Goal: Information Seeking & Learning: Learn about a topic

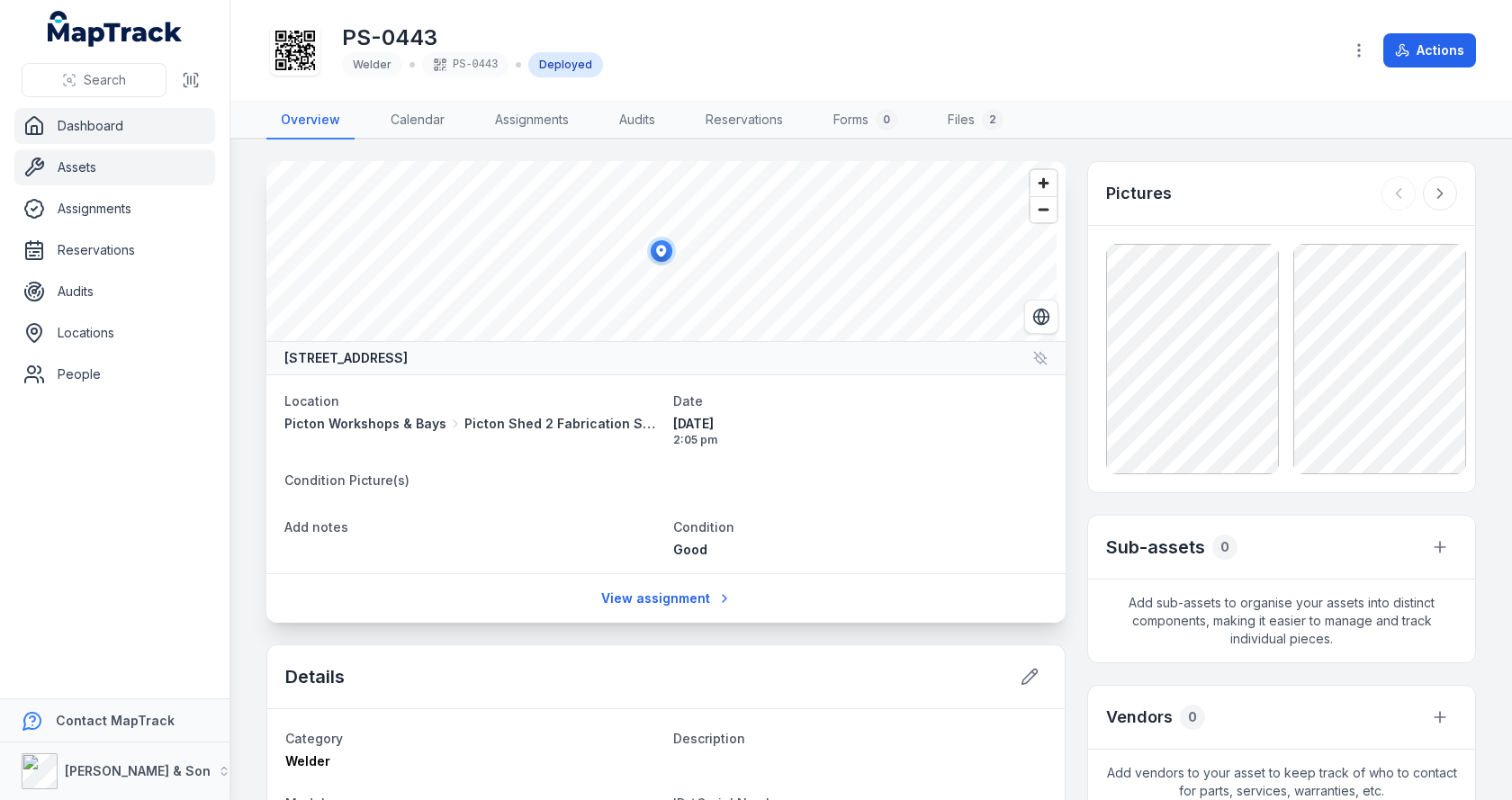
click at [89, 123] on link "Dashboard" at bounding box center [114, 127] width 201 height 36
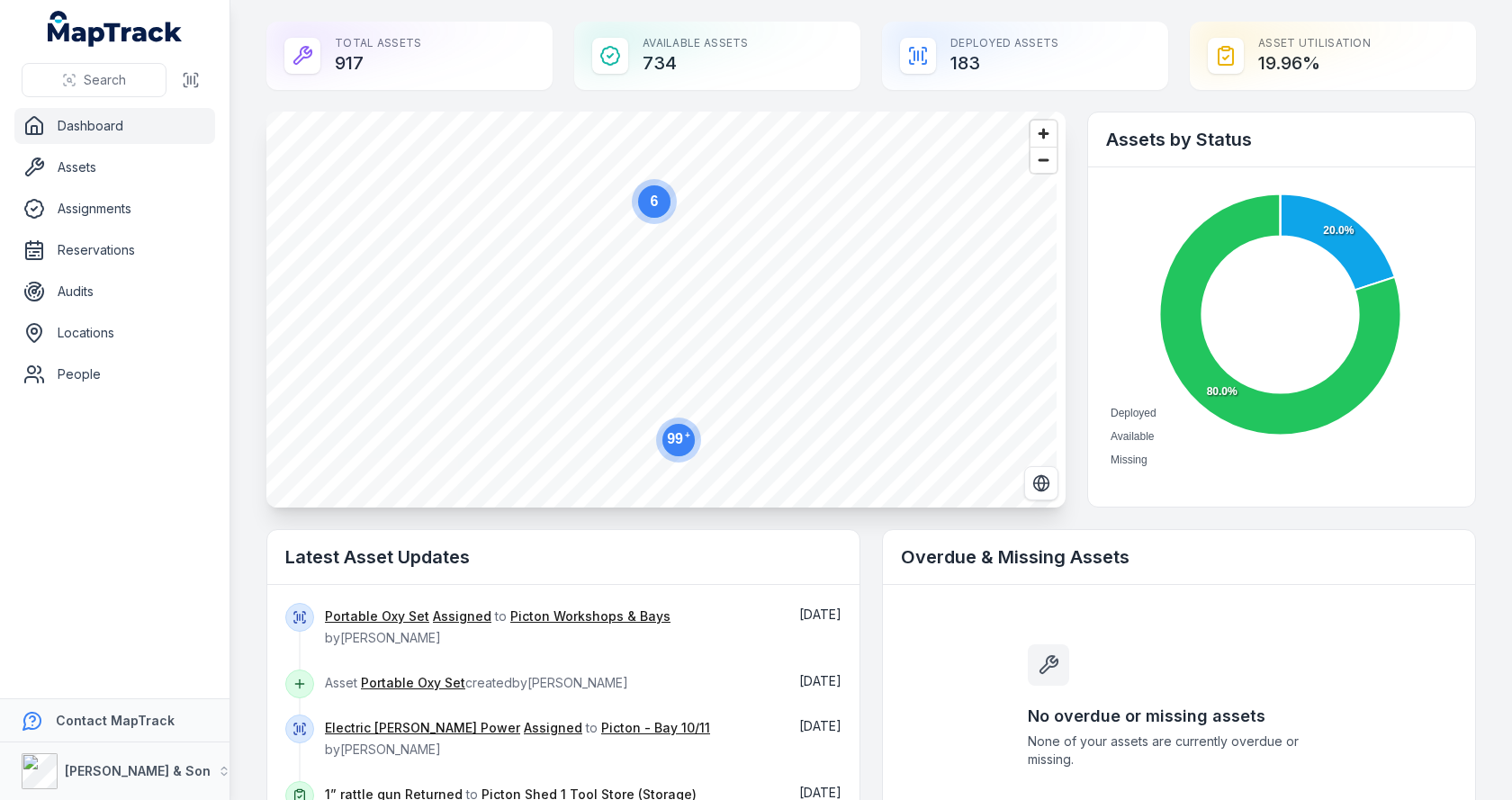
scroll to position [241, 0]
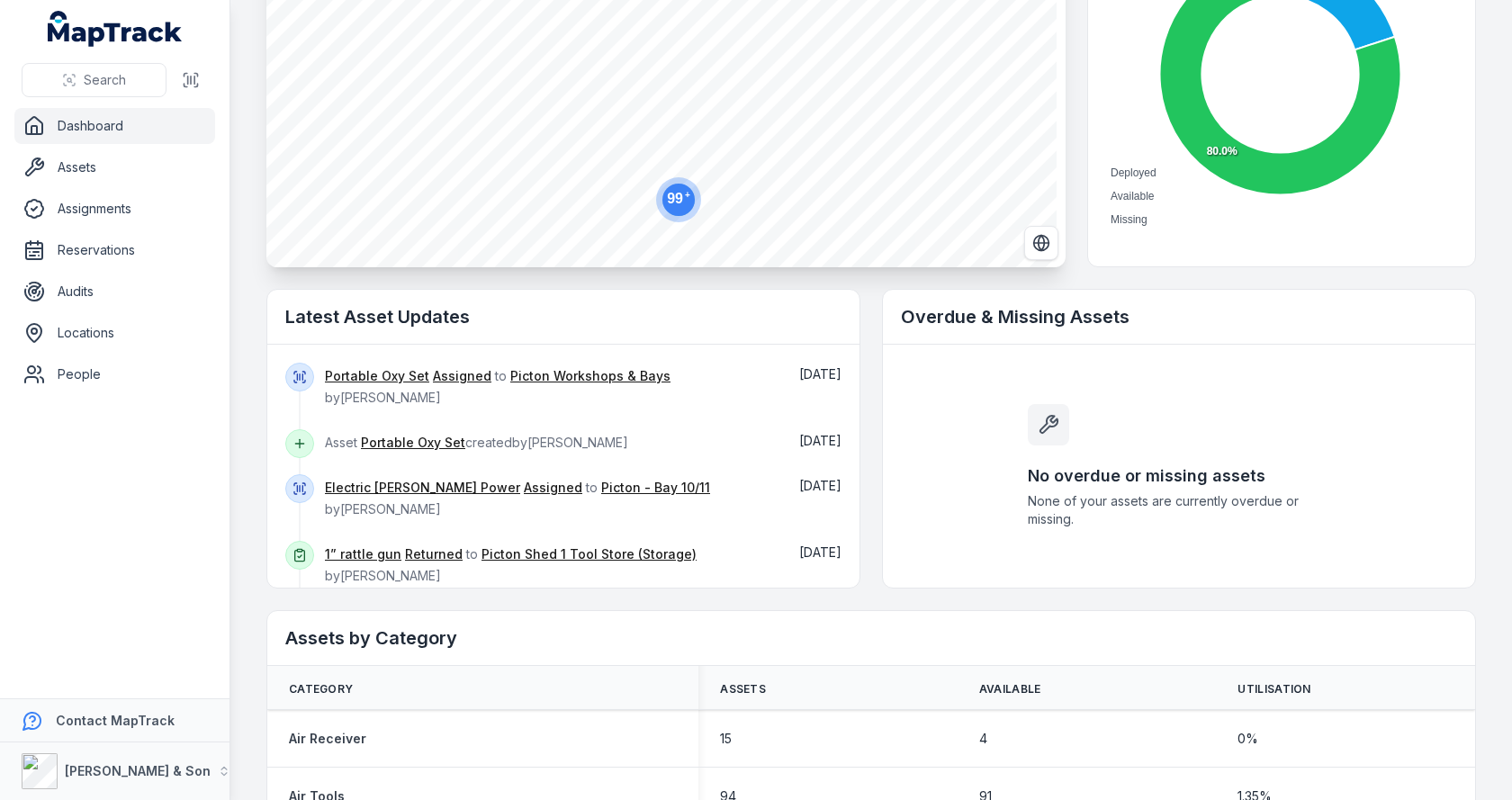
click at [682, 199] on text "99 +" at bounding box center [678, 198] width 23 height 16
click at [603, 67] on icon "button" at bounding box center [602, 62] width 10 height 12
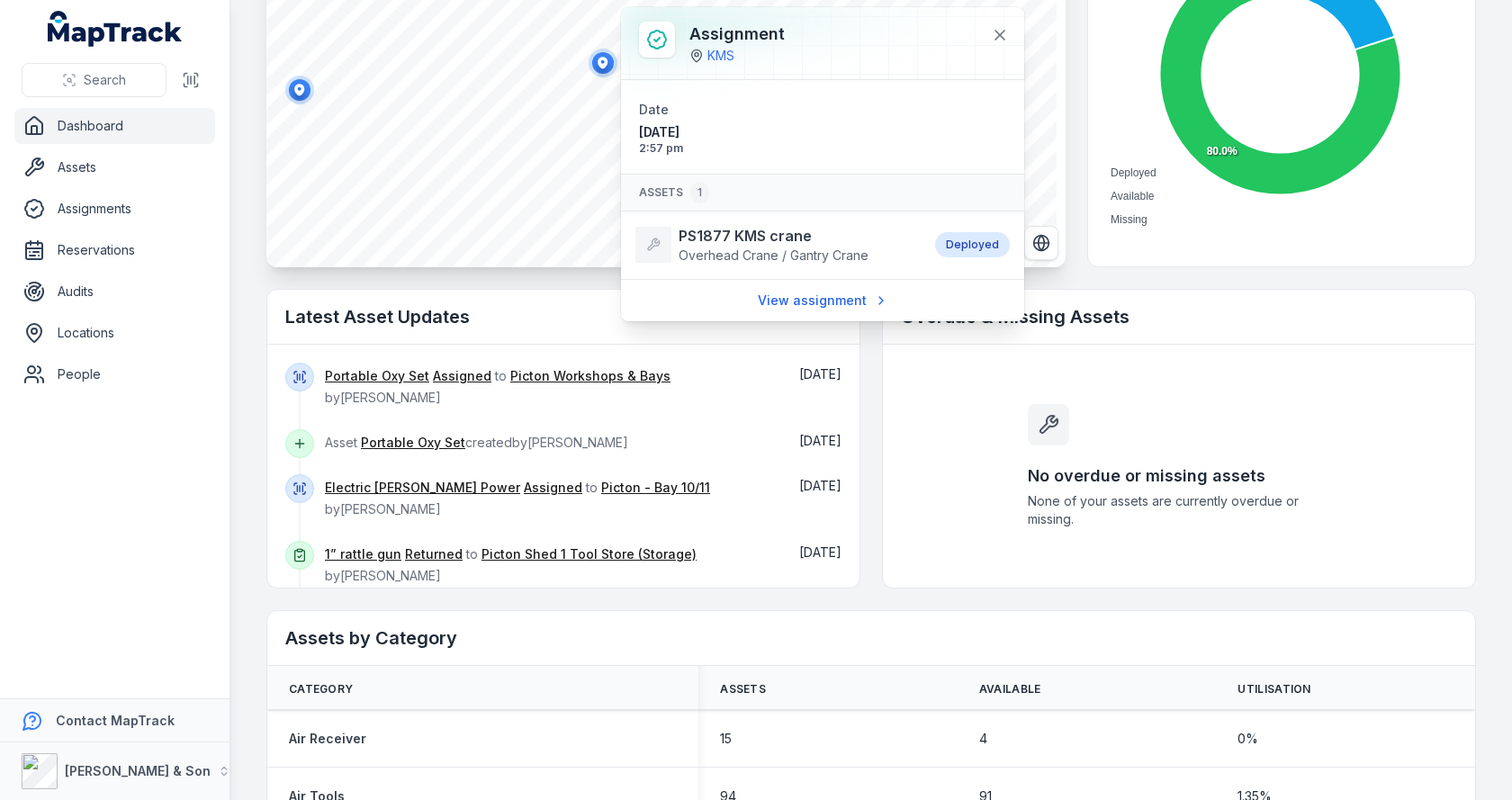
click at [300, 94] on icon "button" at bounding box center [299, 89] width 10 height 12
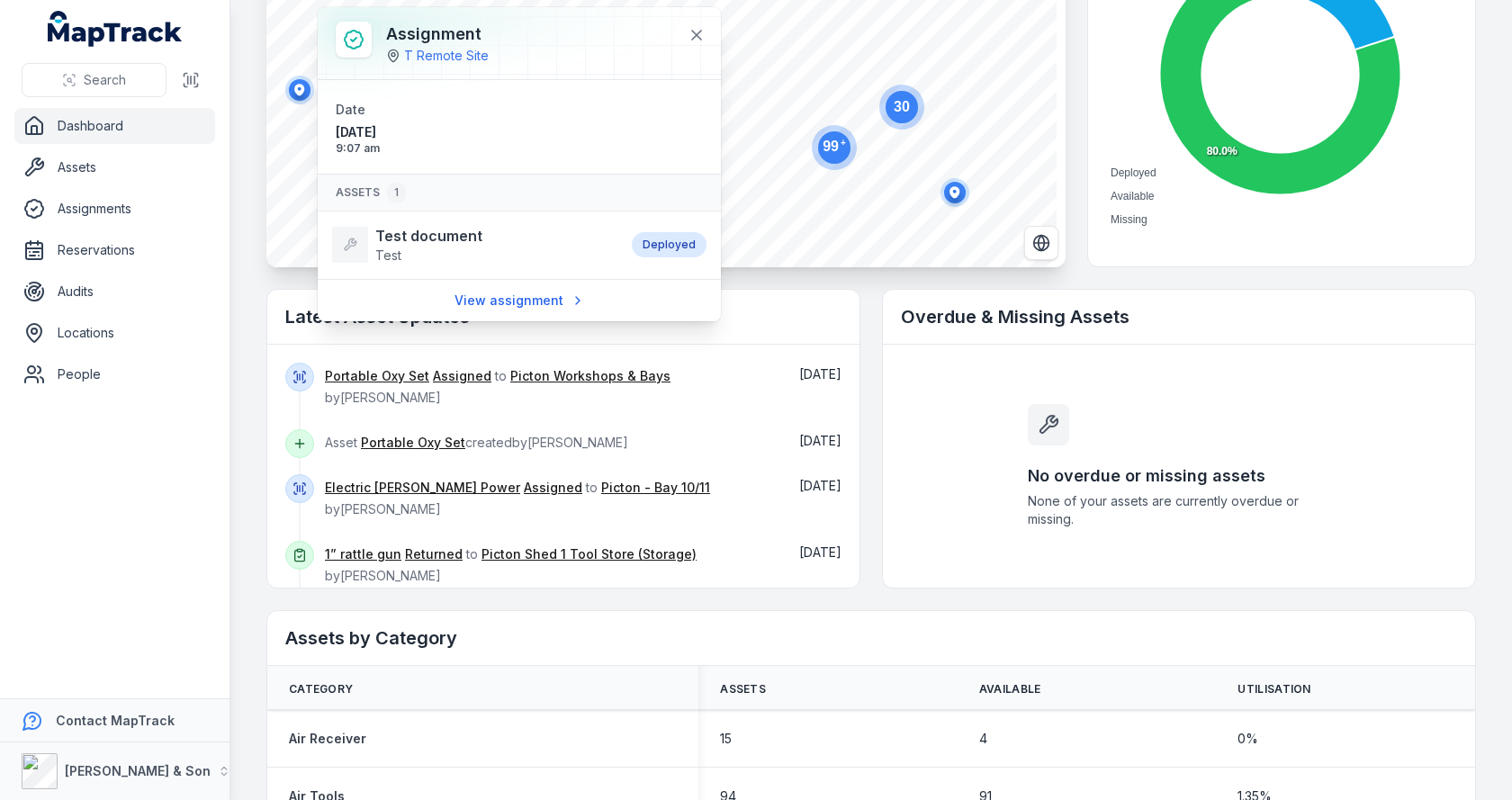
click at [957, 193] on icon "button" at bounding box center [955, 192] width 10 height 12
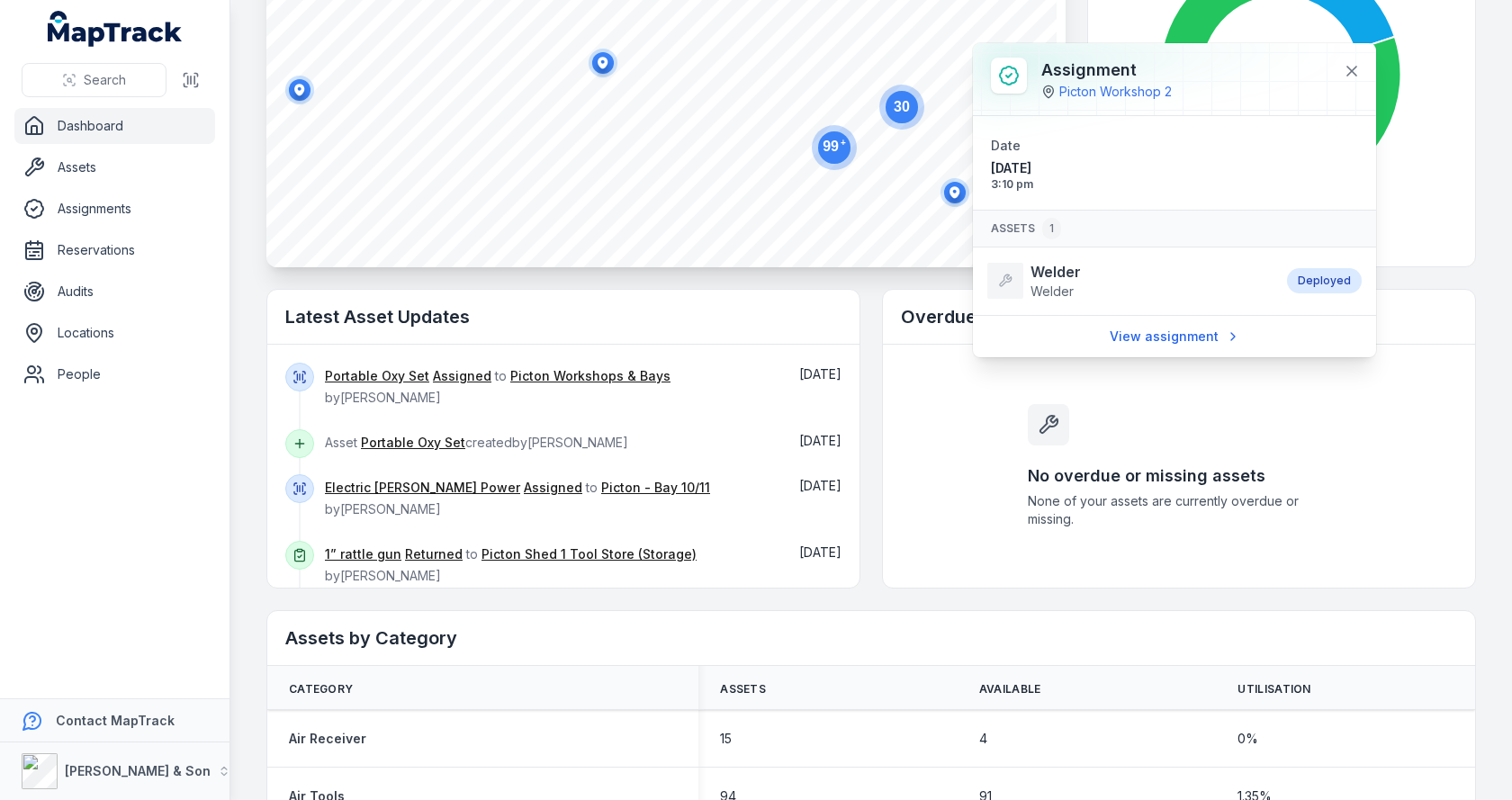
click at [910, 114] on circle at bounding box center [902, 107] width 33 height 33
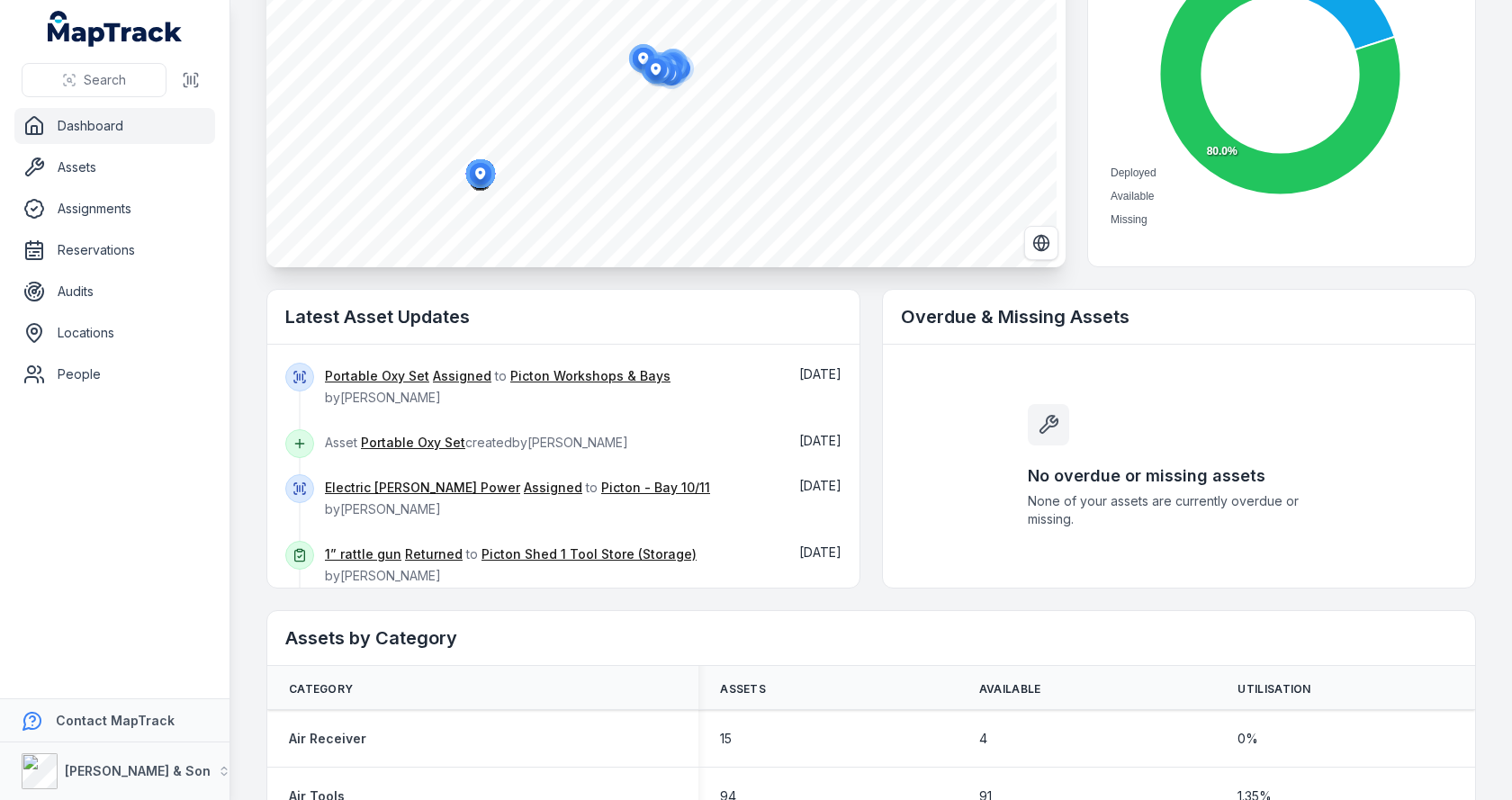
click at [658, 81] on circle "button" at bounding box center [656, 69] width 29 height 29
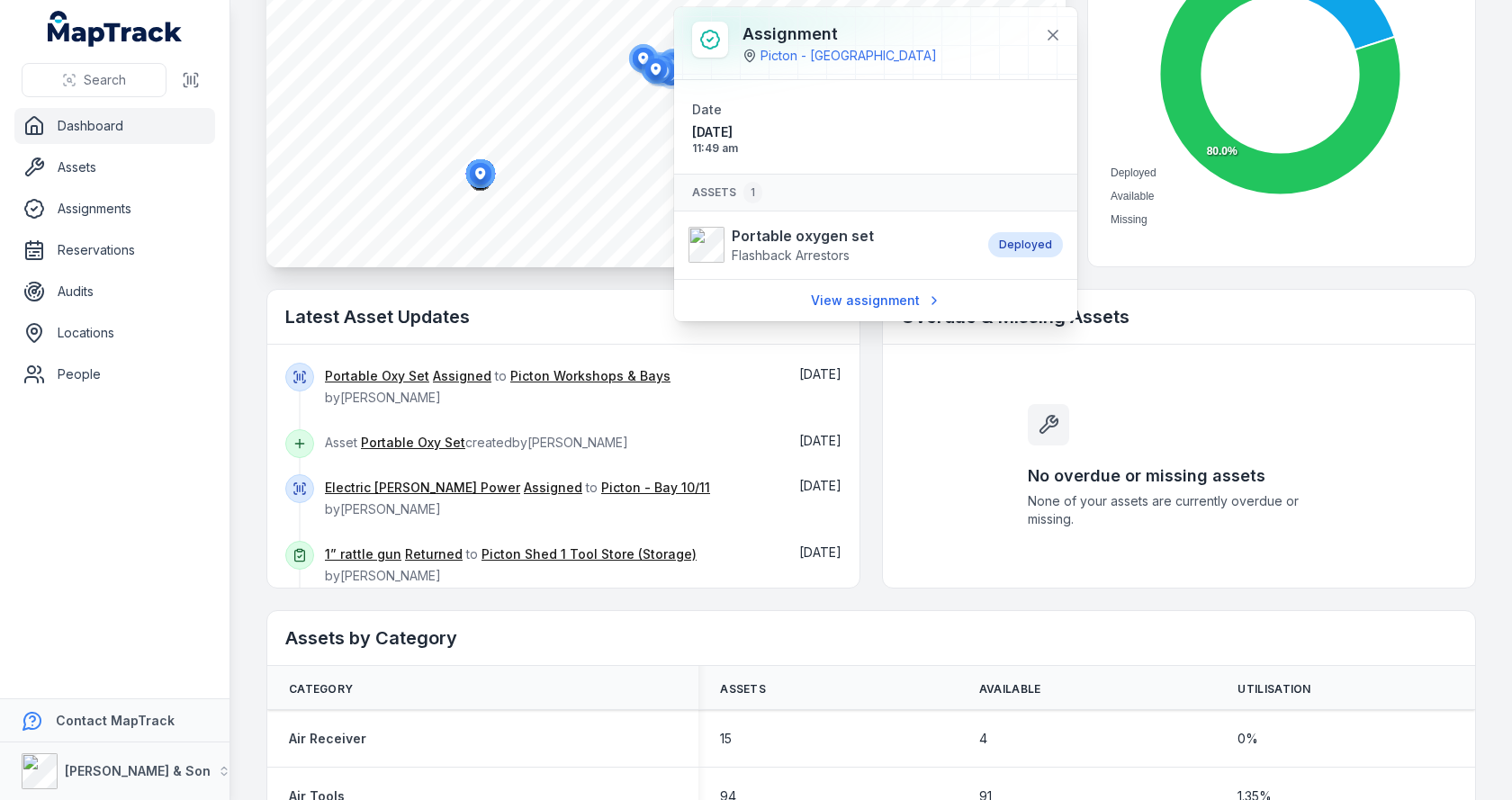
click at [477, 178] on ellipse "button" at bounding box center [481, 174] width 22 height 22
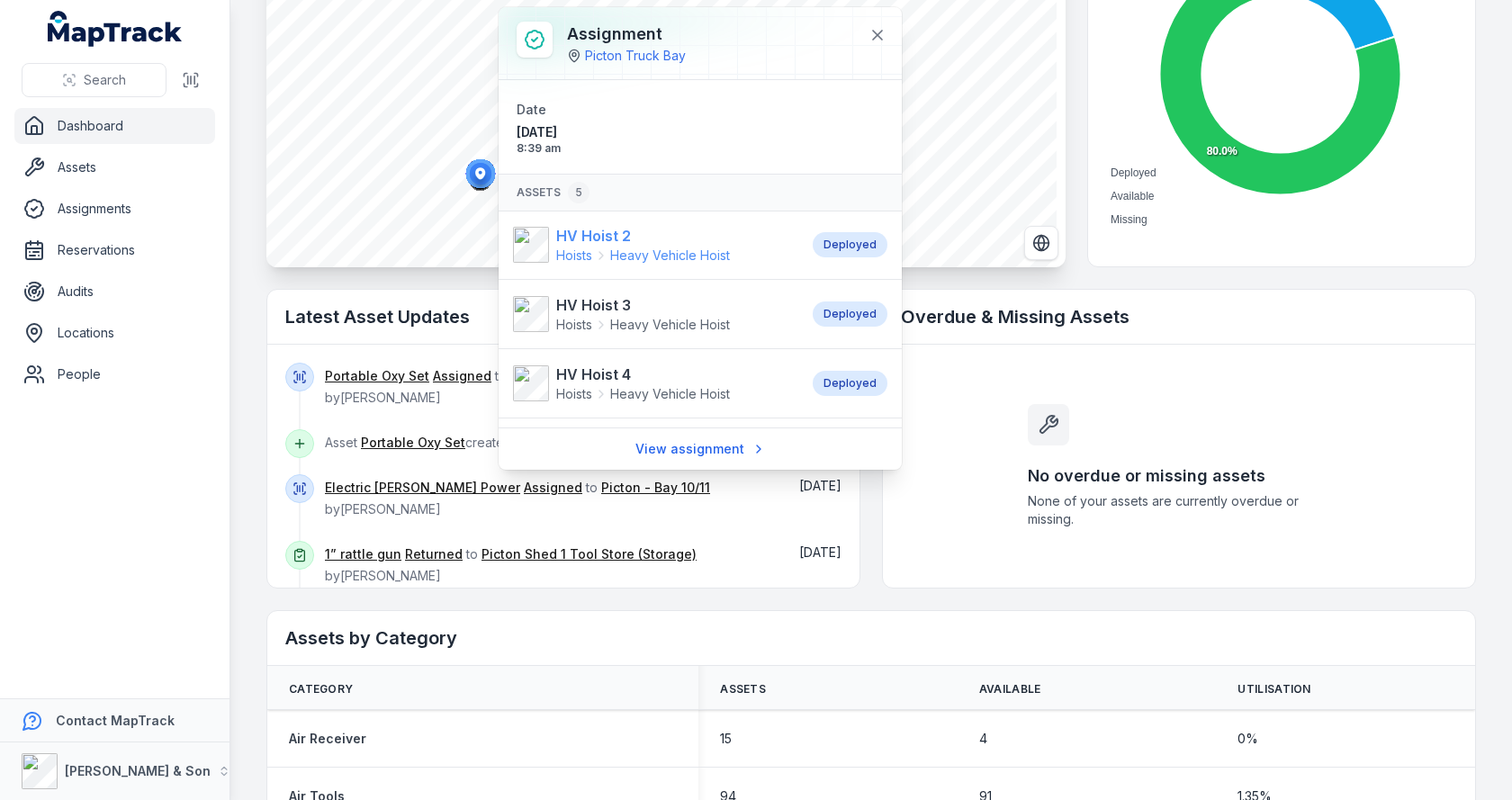
click at [590, 246] on strong "HV Hoist 2" at bounding box center [643, 236] width 174 height 22
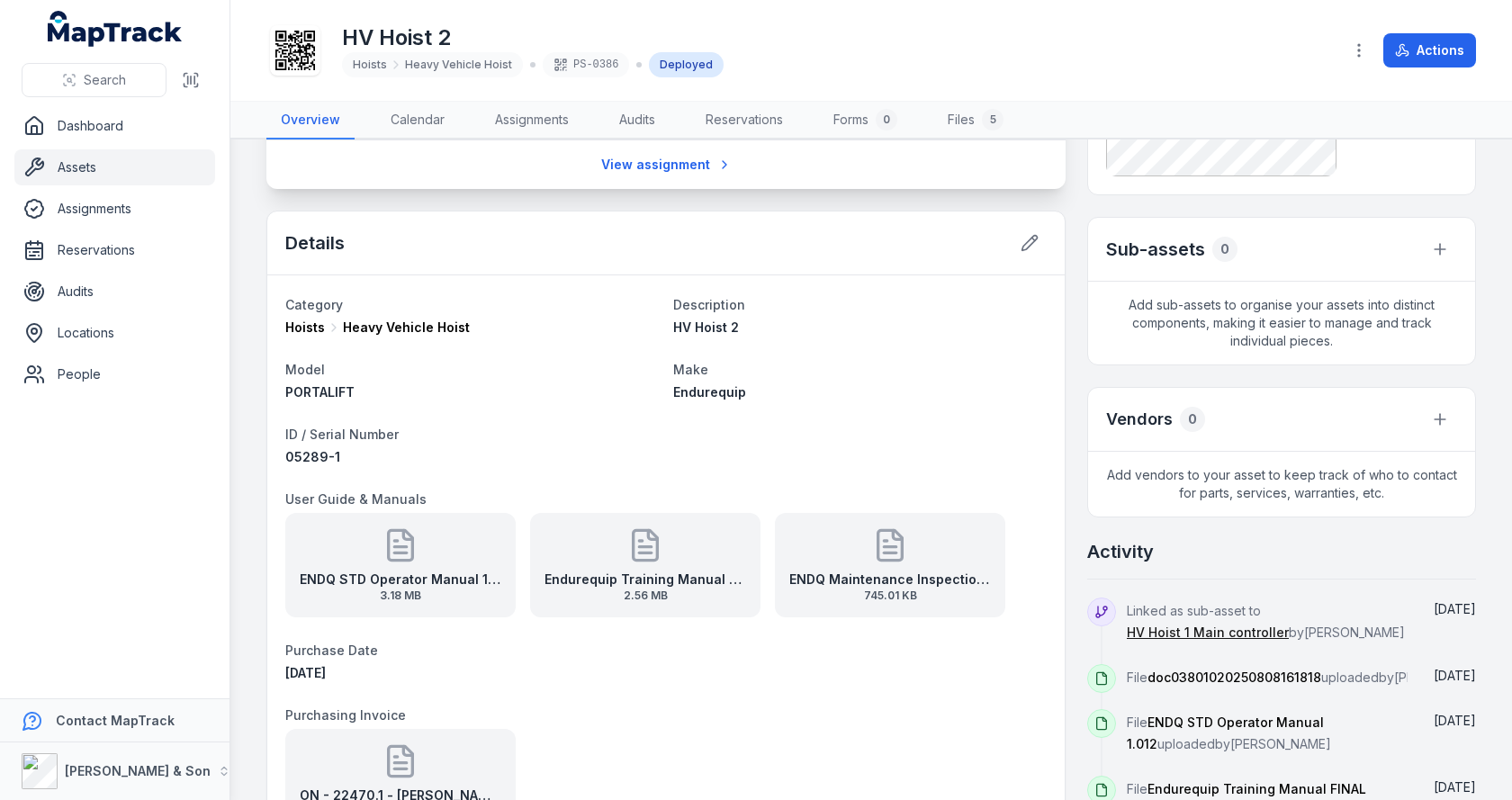
scroll to position [480, 0]
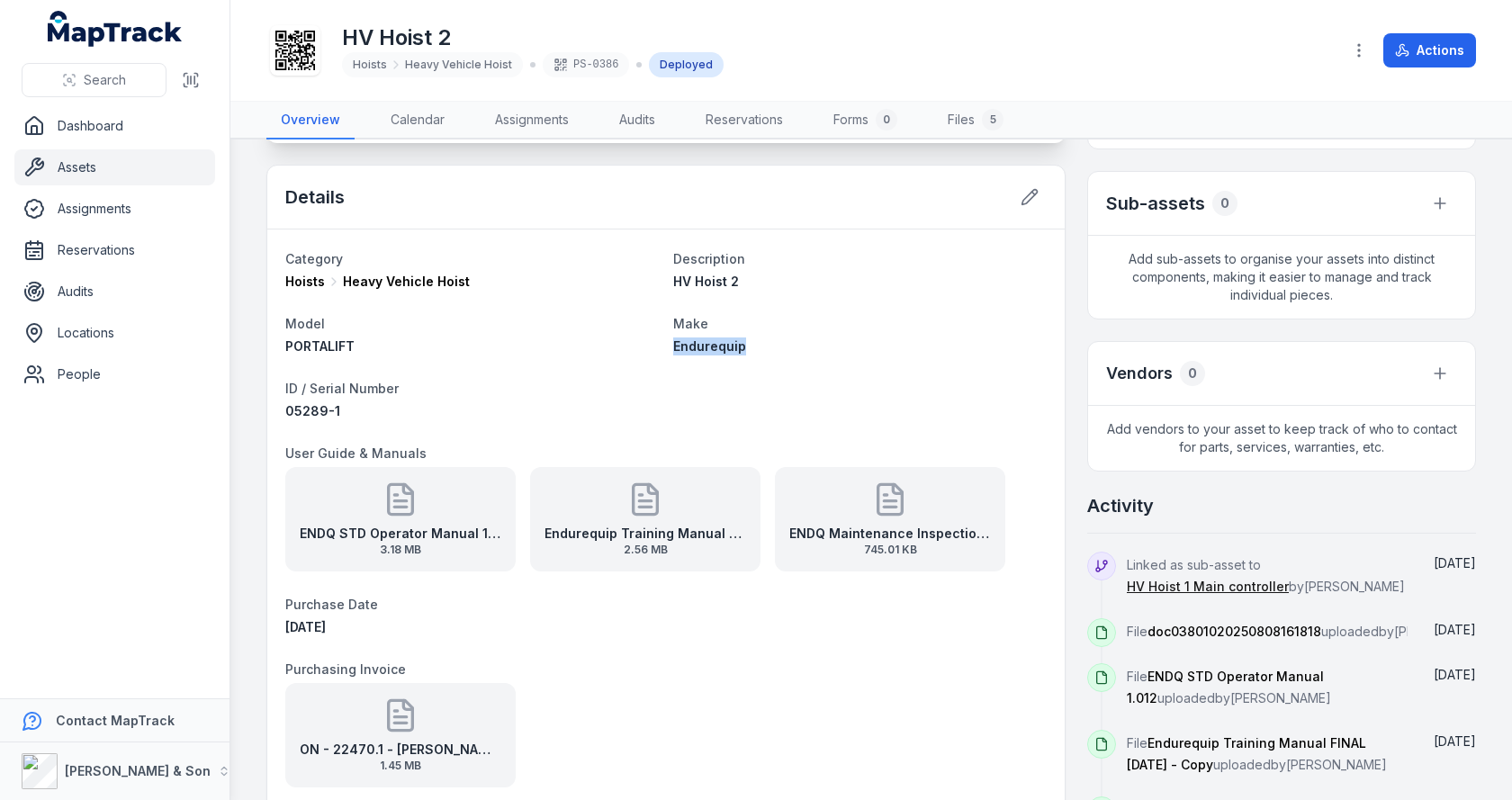
drag, startPoint x: 669, startPoint y: 345, endPoint x: 738, endPoint y: 352, distance: 69.4
click at [738, 352] on span "Endurequip" at bounding box center [710, 346] width 73 height 15
copy span "Endurequip"
click at [74, 132] on link "Dashboard" at bounding box center [114, 127] width 201 height 36
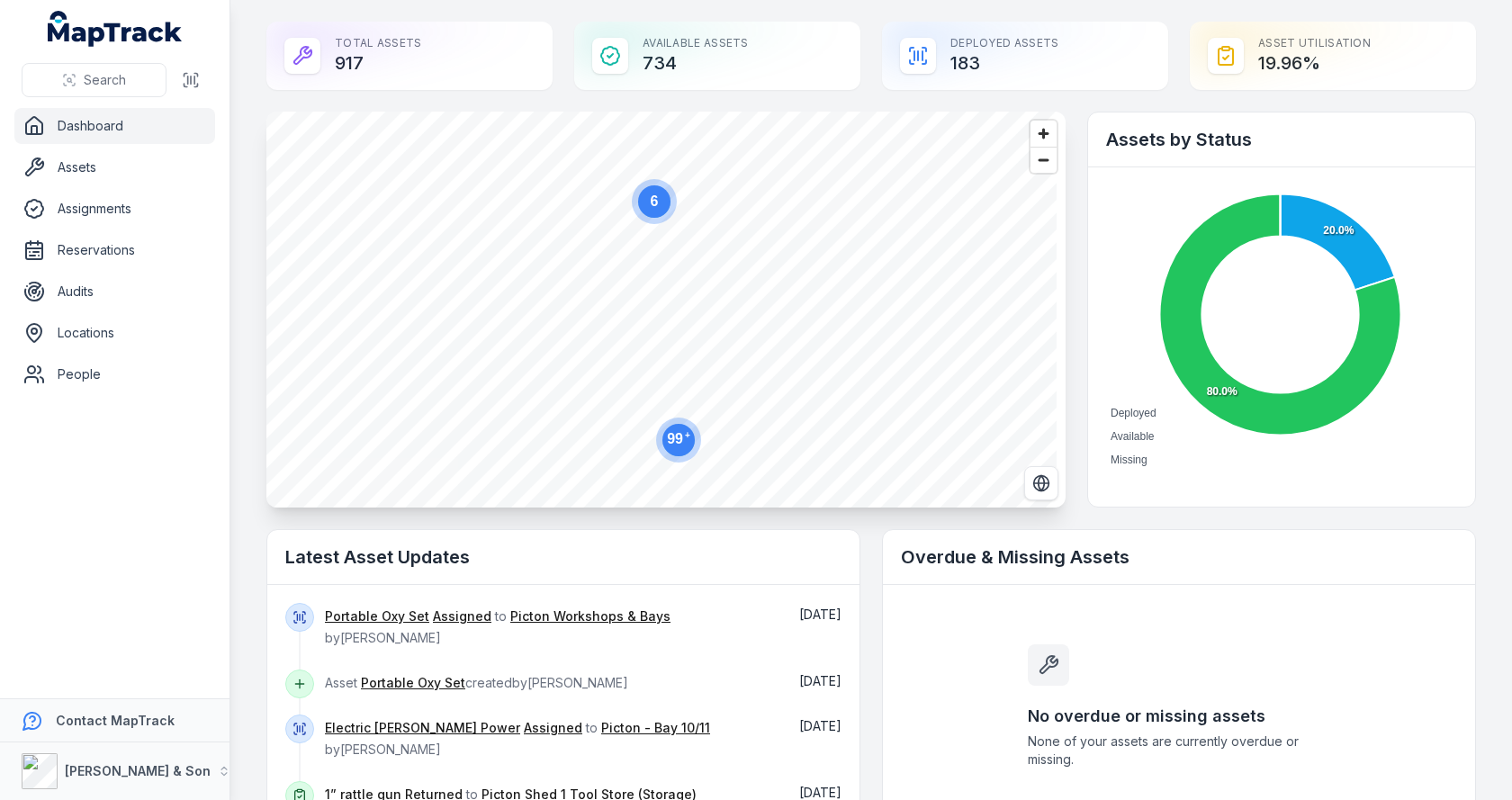
click at [391, 65] on div "Total Assets 917" at bounding box center [410, 56] width 286 height 68
click at [647, 214] on circle at bounding box center [654, 201] width 33 height 33
click at [721, 448] on circle at bounding box center [715, 440] width 33 height 33
click at [662, 311] on icon "button" at bounding box center [661, 306] width 10 height 12
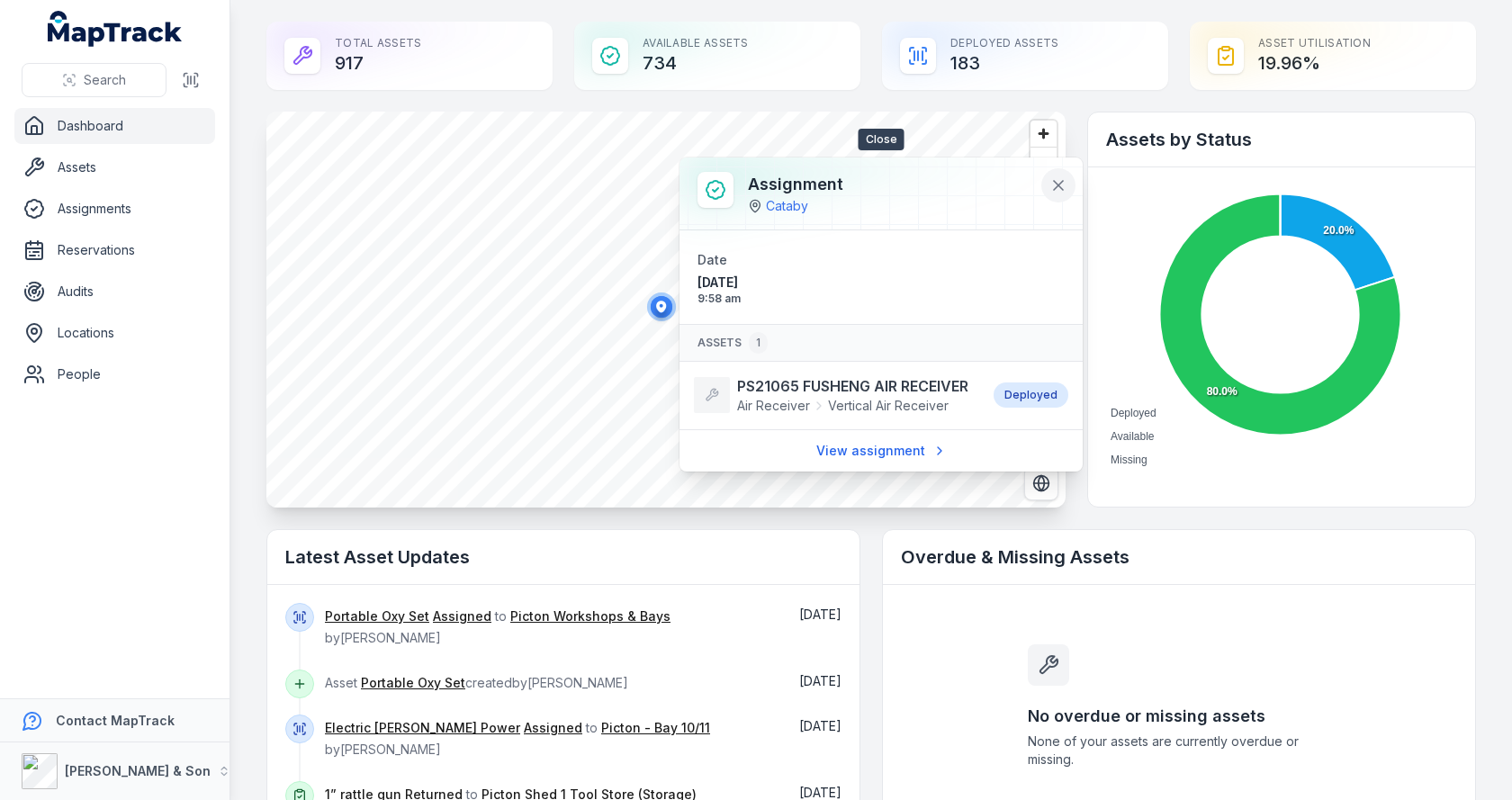
click at [1064, 184] on icon at bounding box center [1058, 185] width 18 height 18
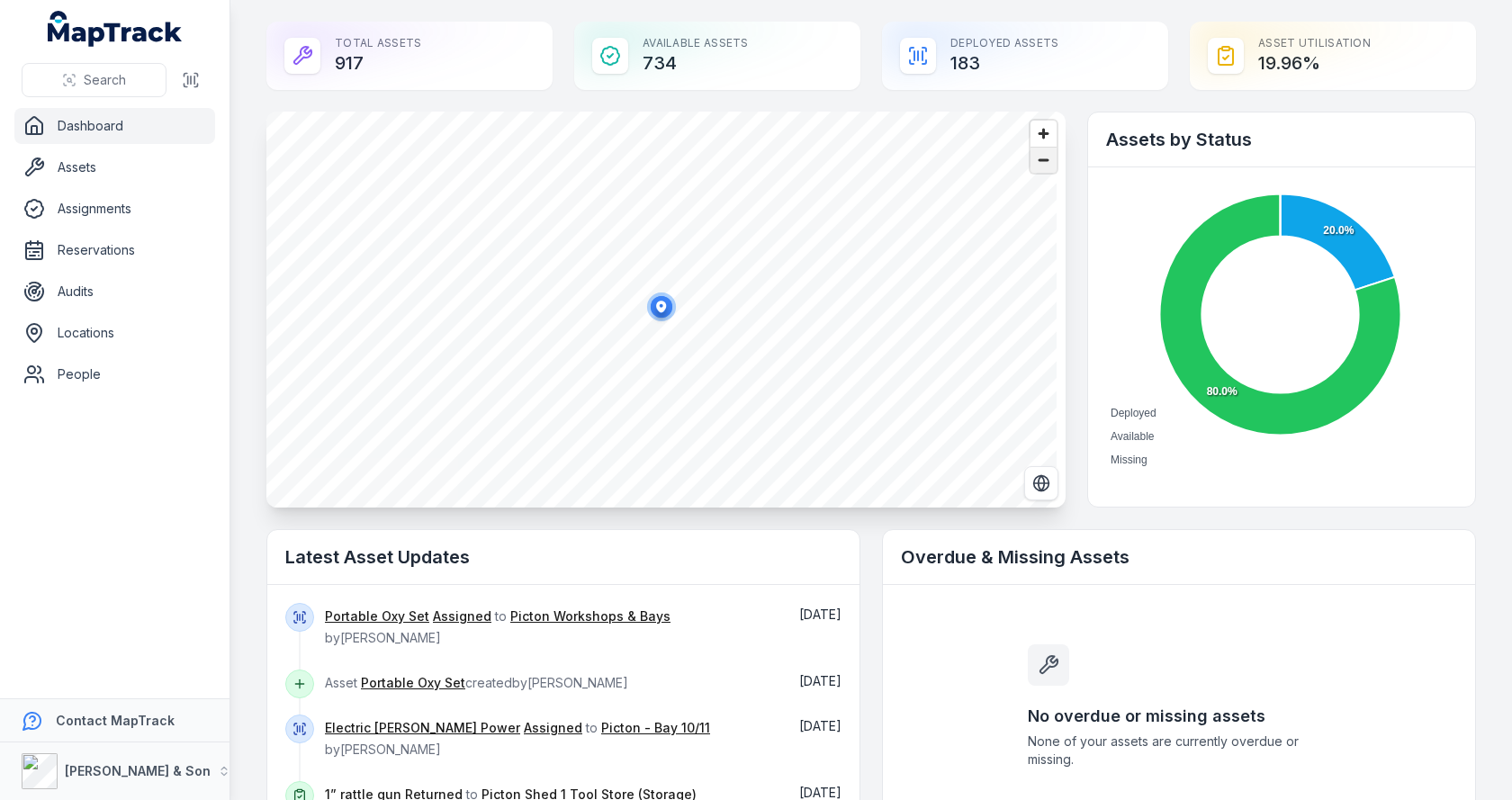
click at [1039, 163] on span "Zoom out" at bounding box center [1043, 160] width 26 height 25
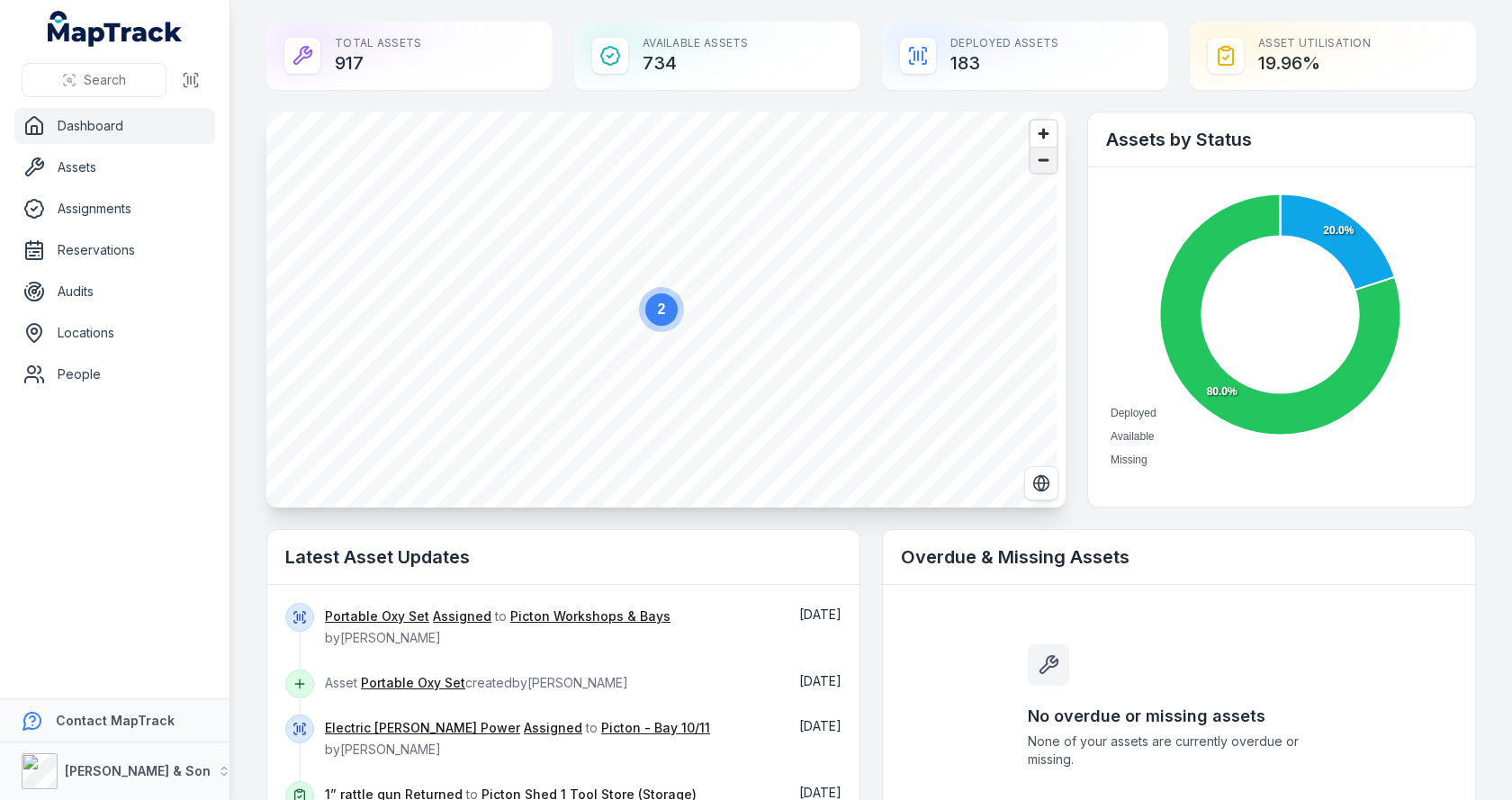
click at [1036, 165] on span "Zoom out" at bounding box center [1043, 160] width 26 height 25
click at [1035, 166] on span "Zoom out" at bounding box center [1043, 160] width 26 height 25
click at [567, 213] on ellipse "button" at bounding box center [563, 210] width 22 height 22
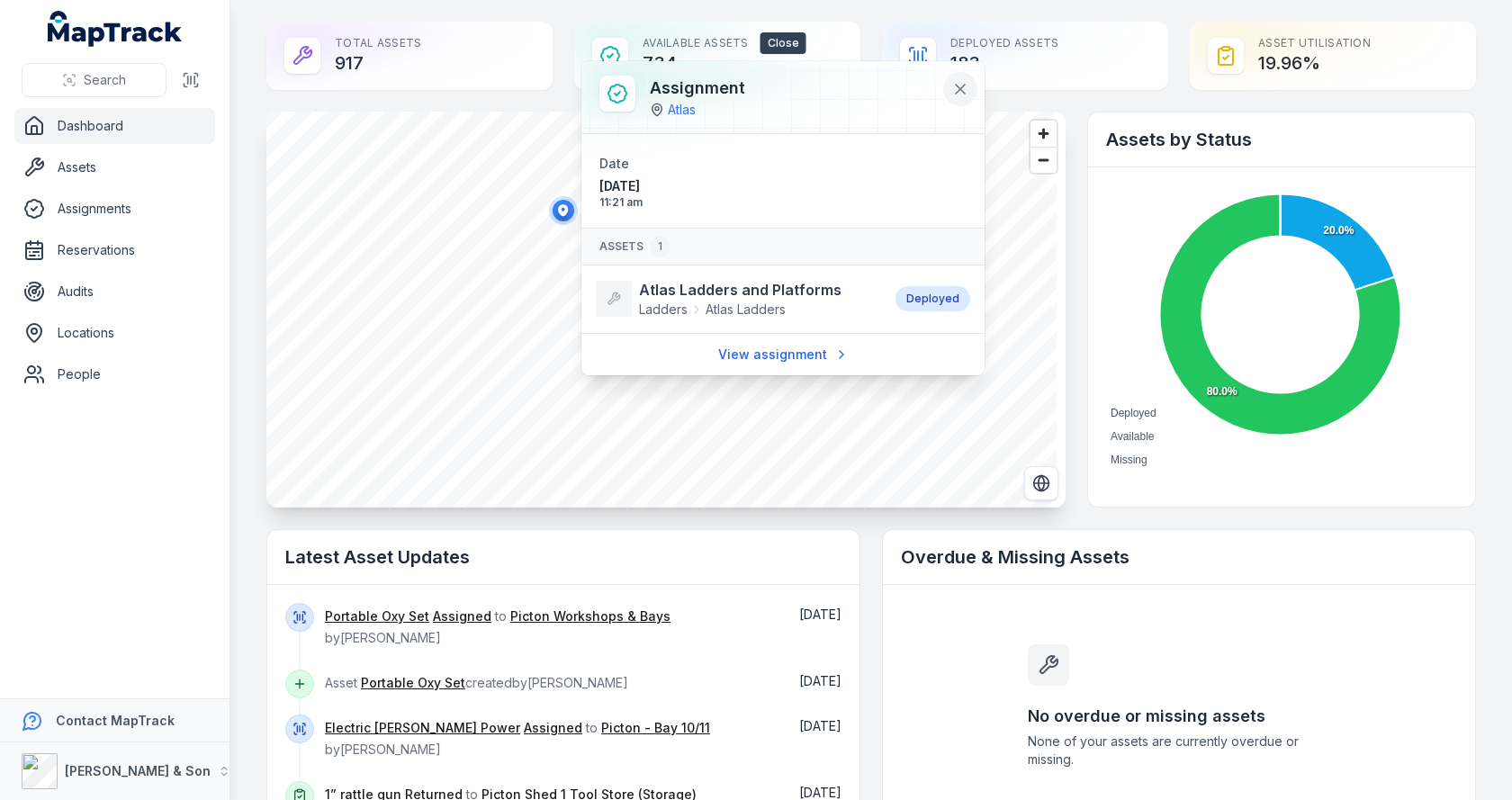
click at [972, 89] on button at bounding box center [960, 89] width 35 height 35
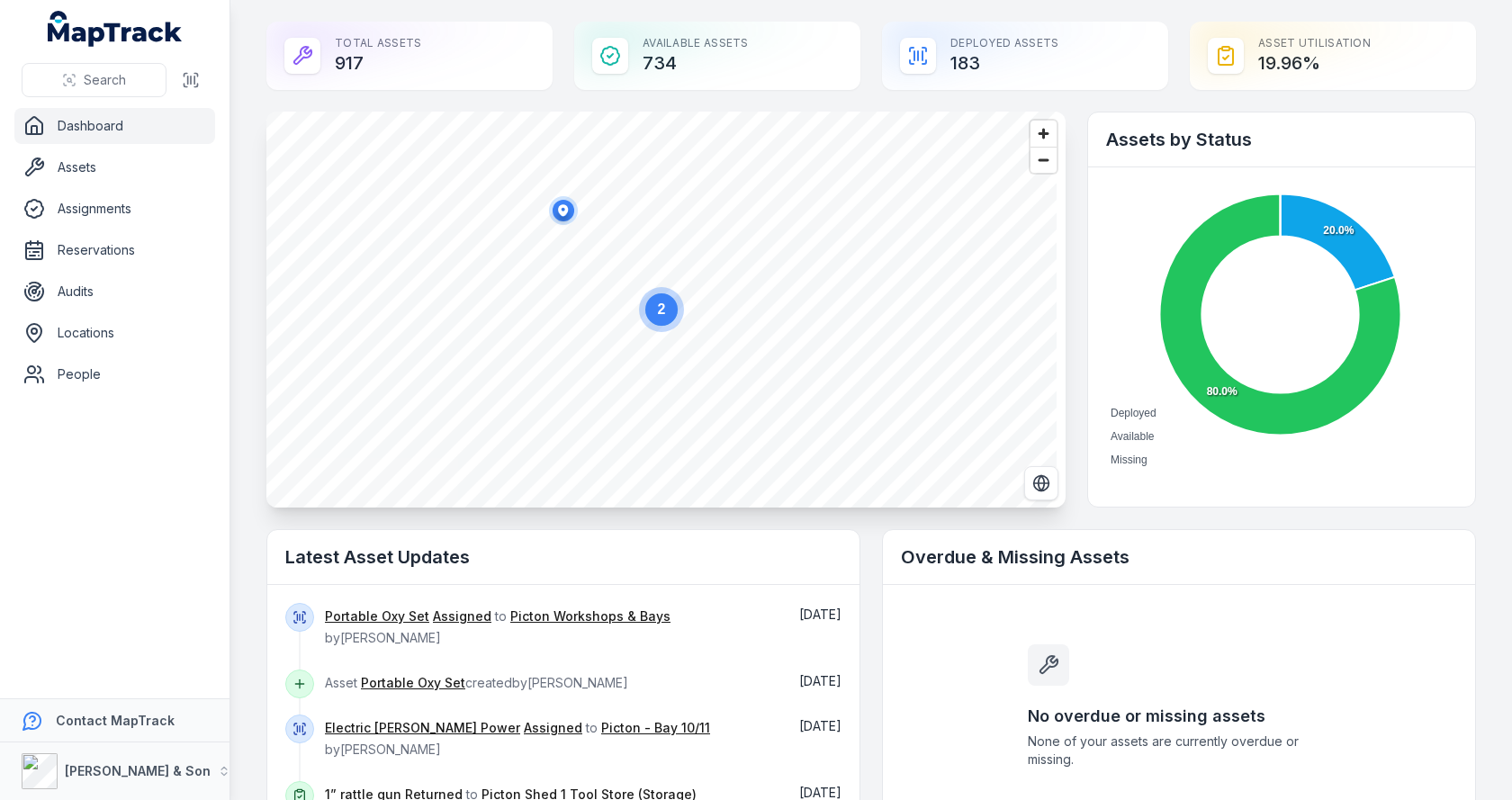
click at [662, 311] on text "2" at bounding box center [662, 309] width 8 height 15
click at [99, 169] on link "Assets" at bounding box center [114, 168] width 201 height 36
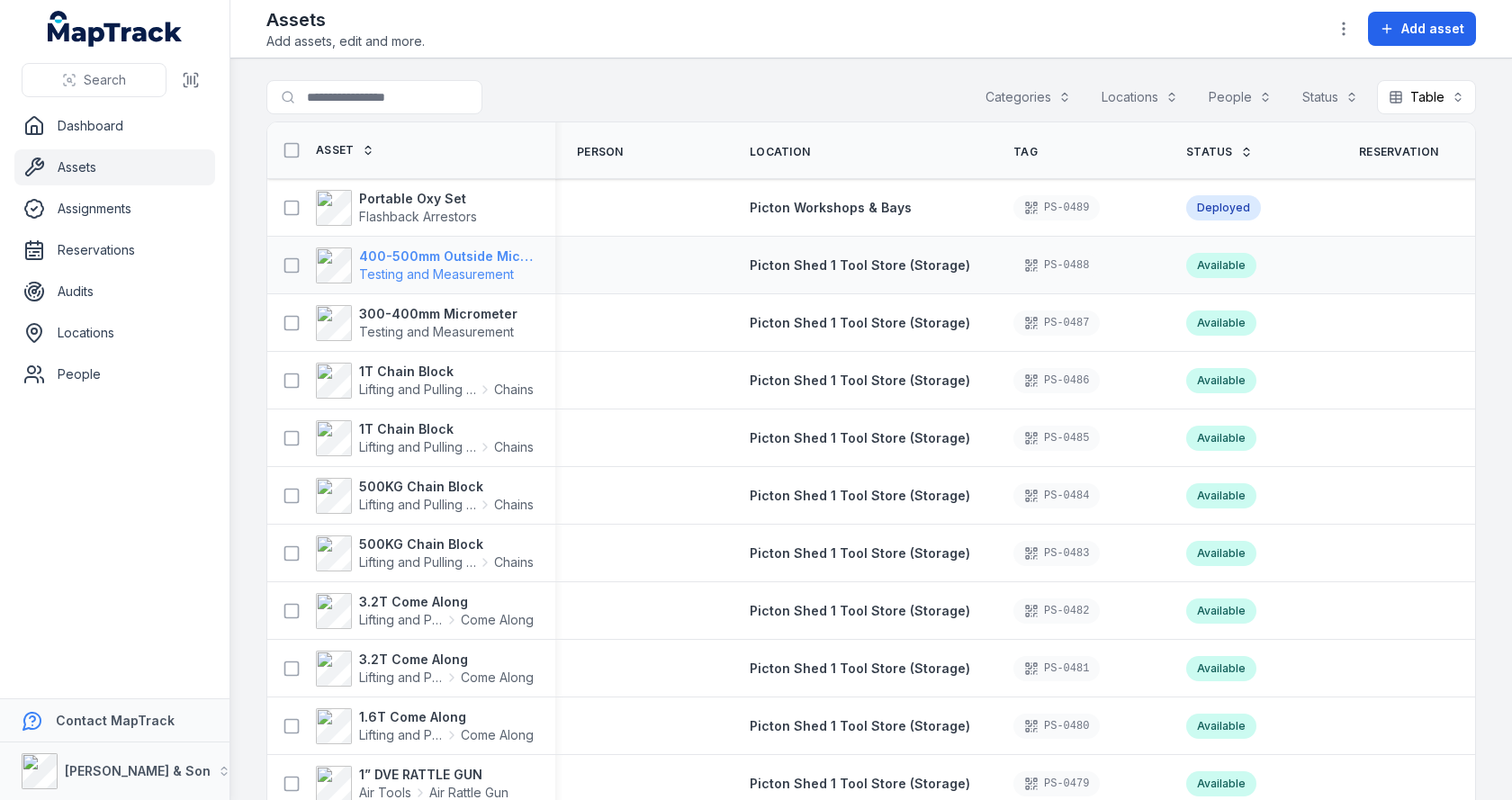
click at [372, 255] on strong "400-500mm Outside Micrometer" at bounding box center [446, 256] width 175 height 18
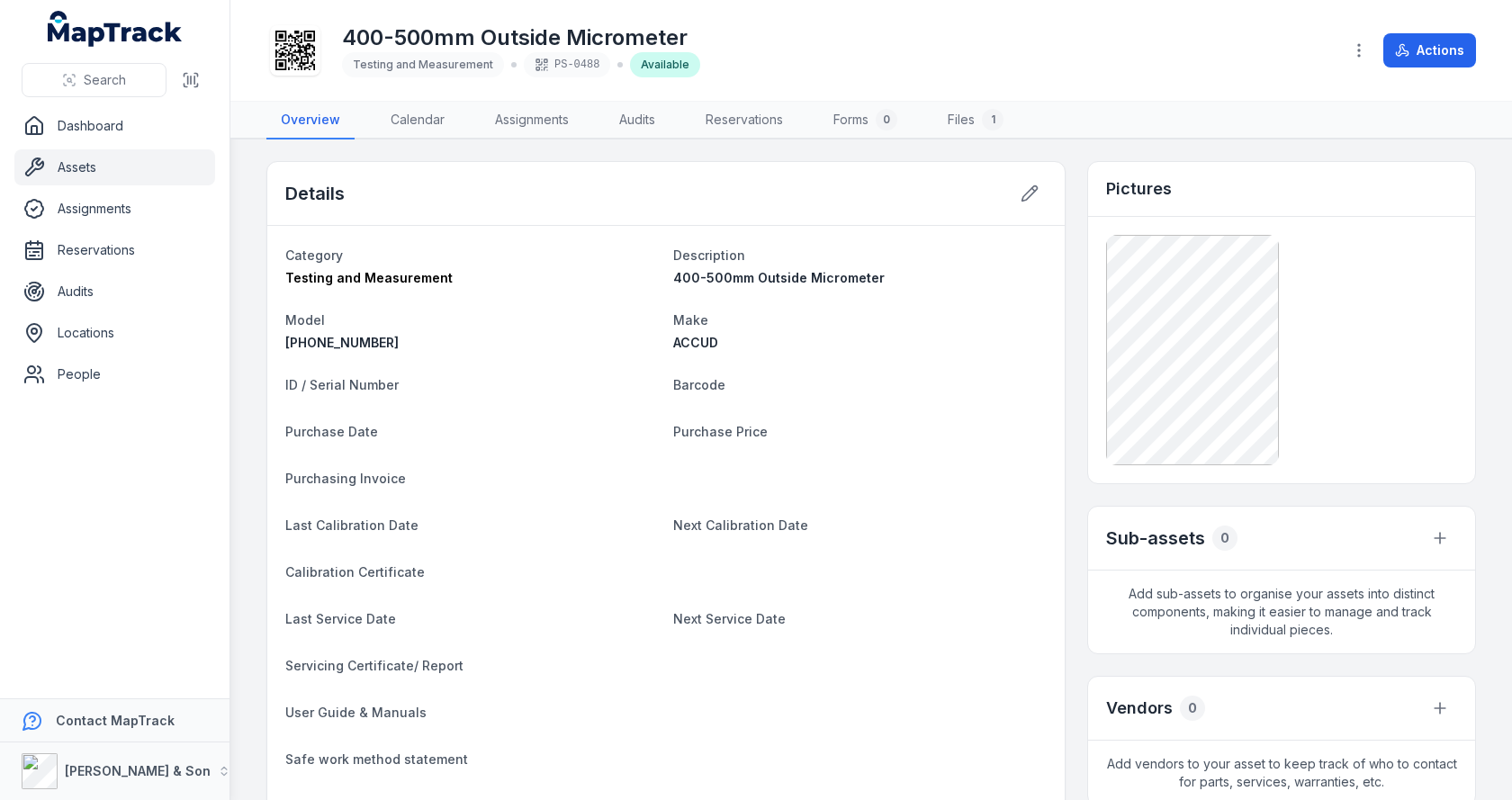
click at [68, 166] on link "Assets" at bounding box center [114, 168] width 201 height 36
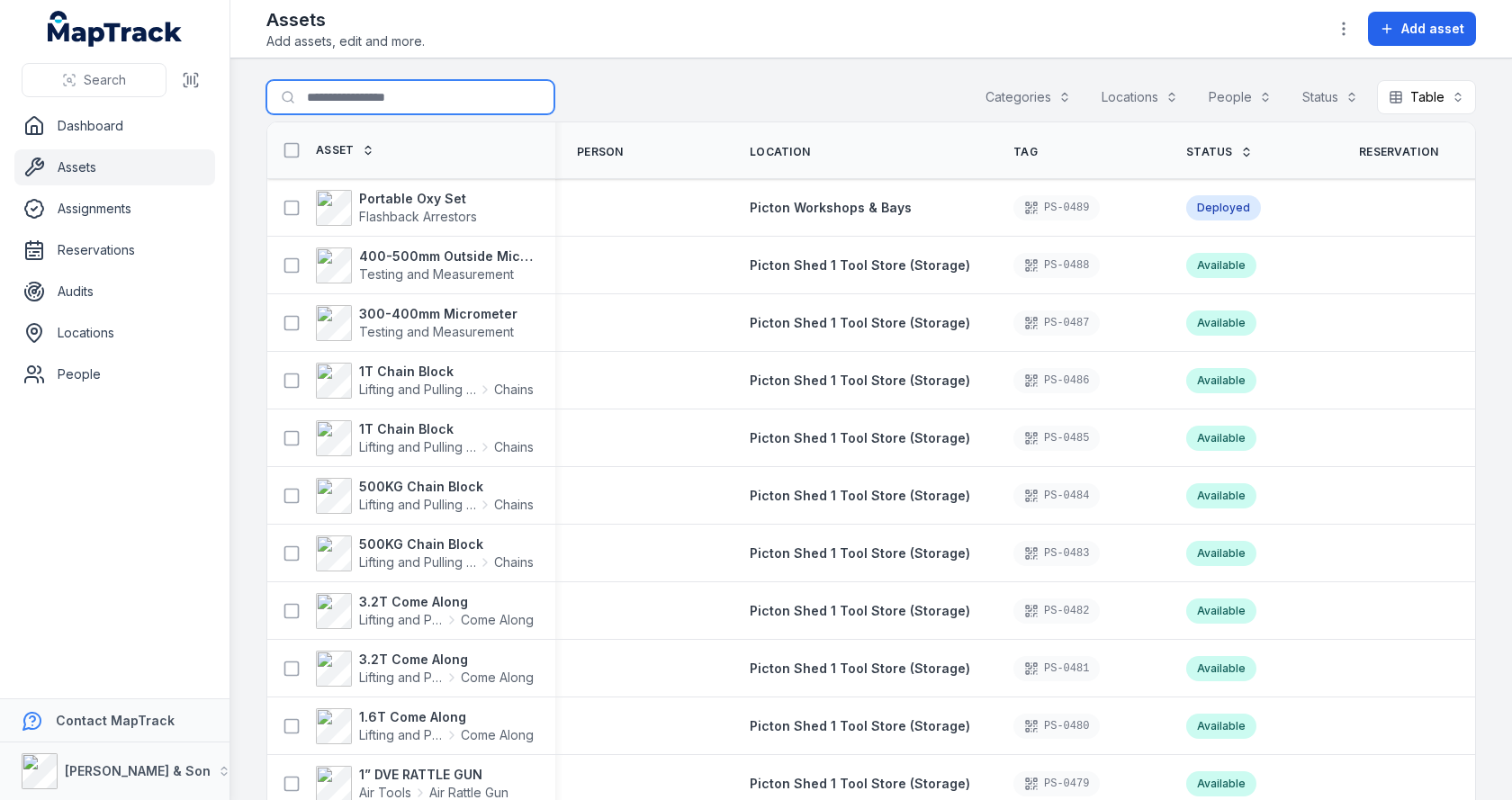
click at [385, 100] on input "Search for assets" at bounding box center [411, 98] width 288 height 35
type input "******"
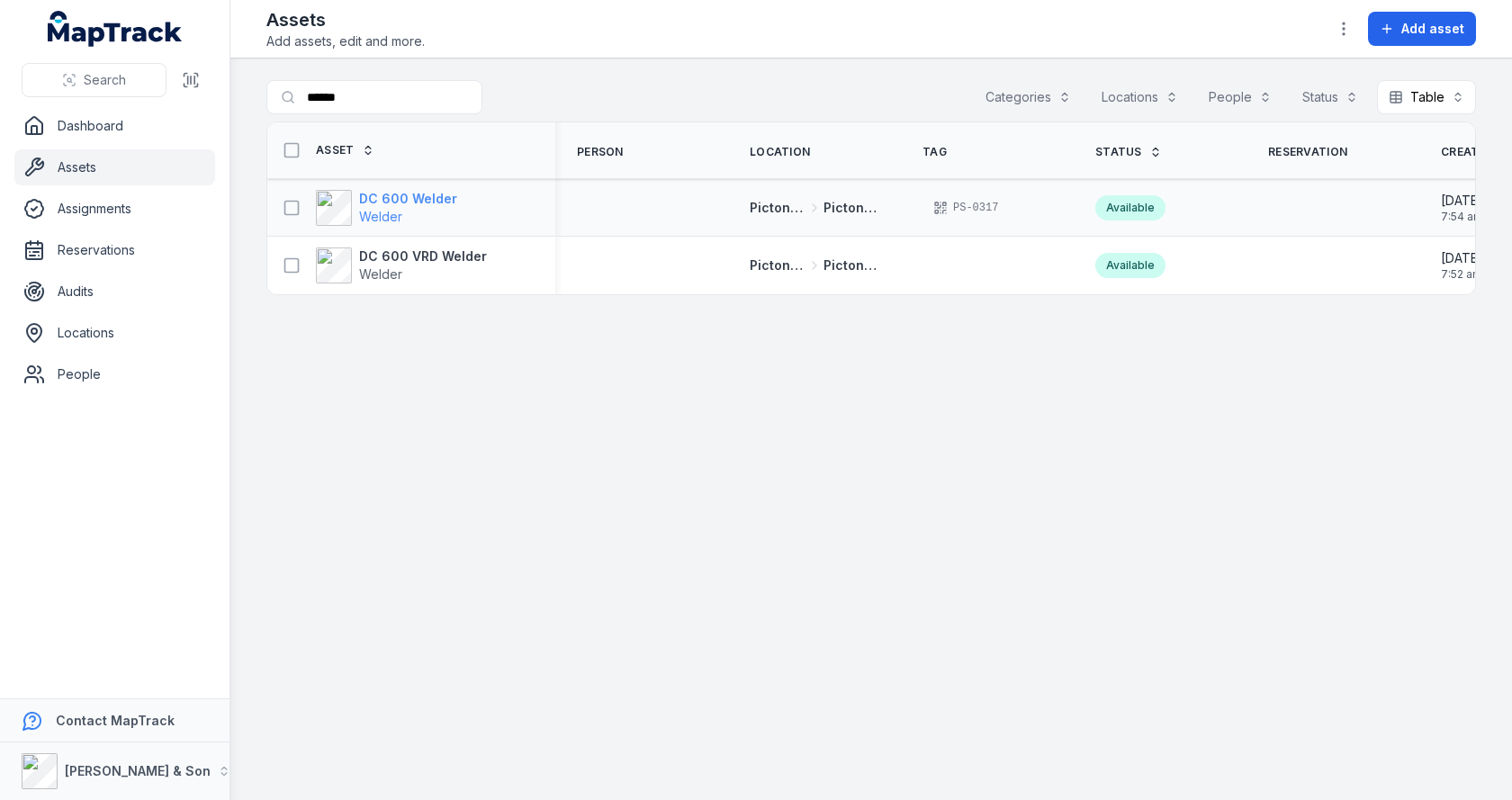
click at [388, 213] on span "Welder" at bounding box center [380, 217] width 43 height 15
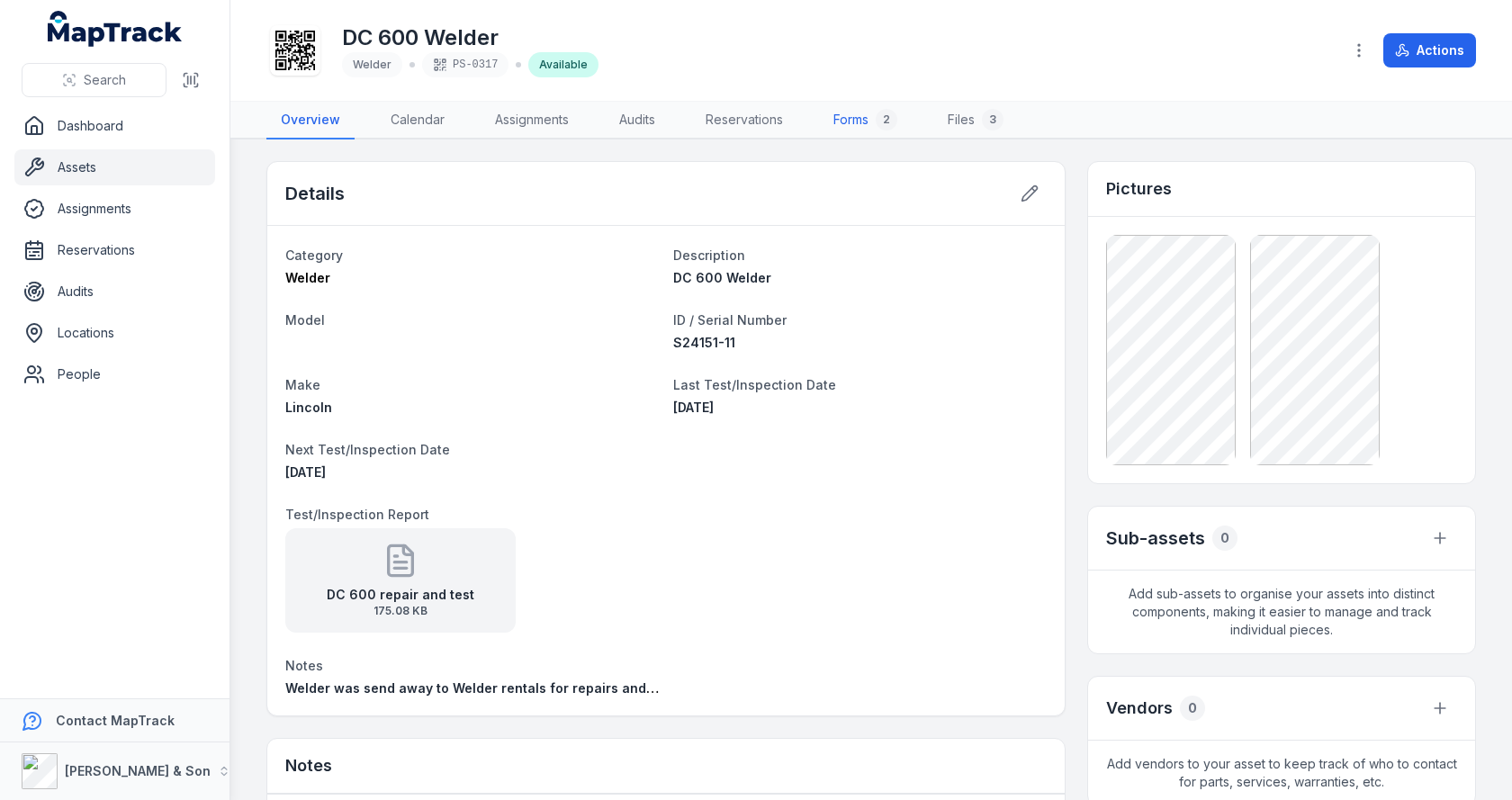
click at [859, 128] on link "Forms 2" at bounding box center [865, 120] width 93 height 37
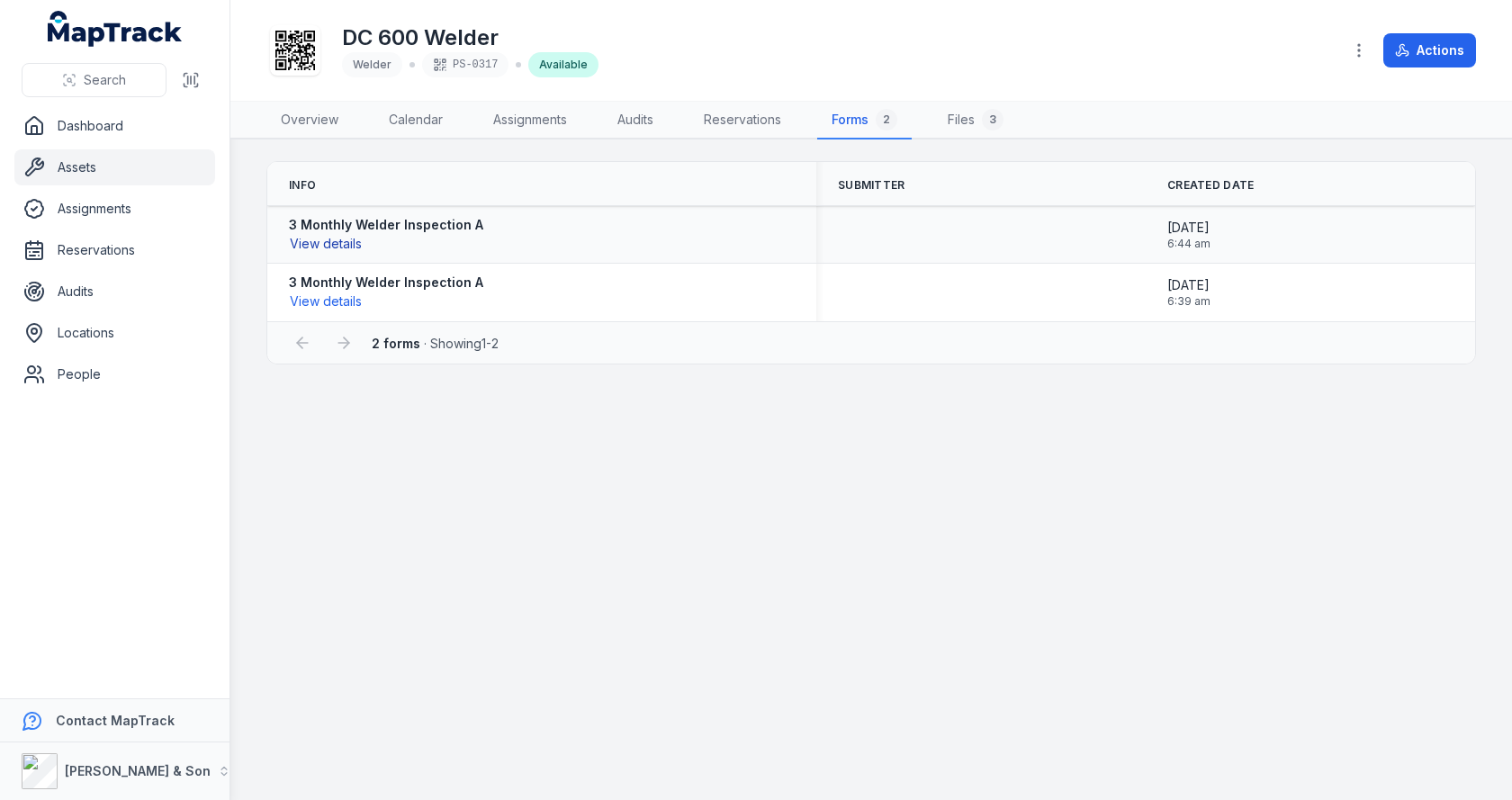
click at [338, 238] on button "View details" at bounding box center [325, 244] width 74 height 20
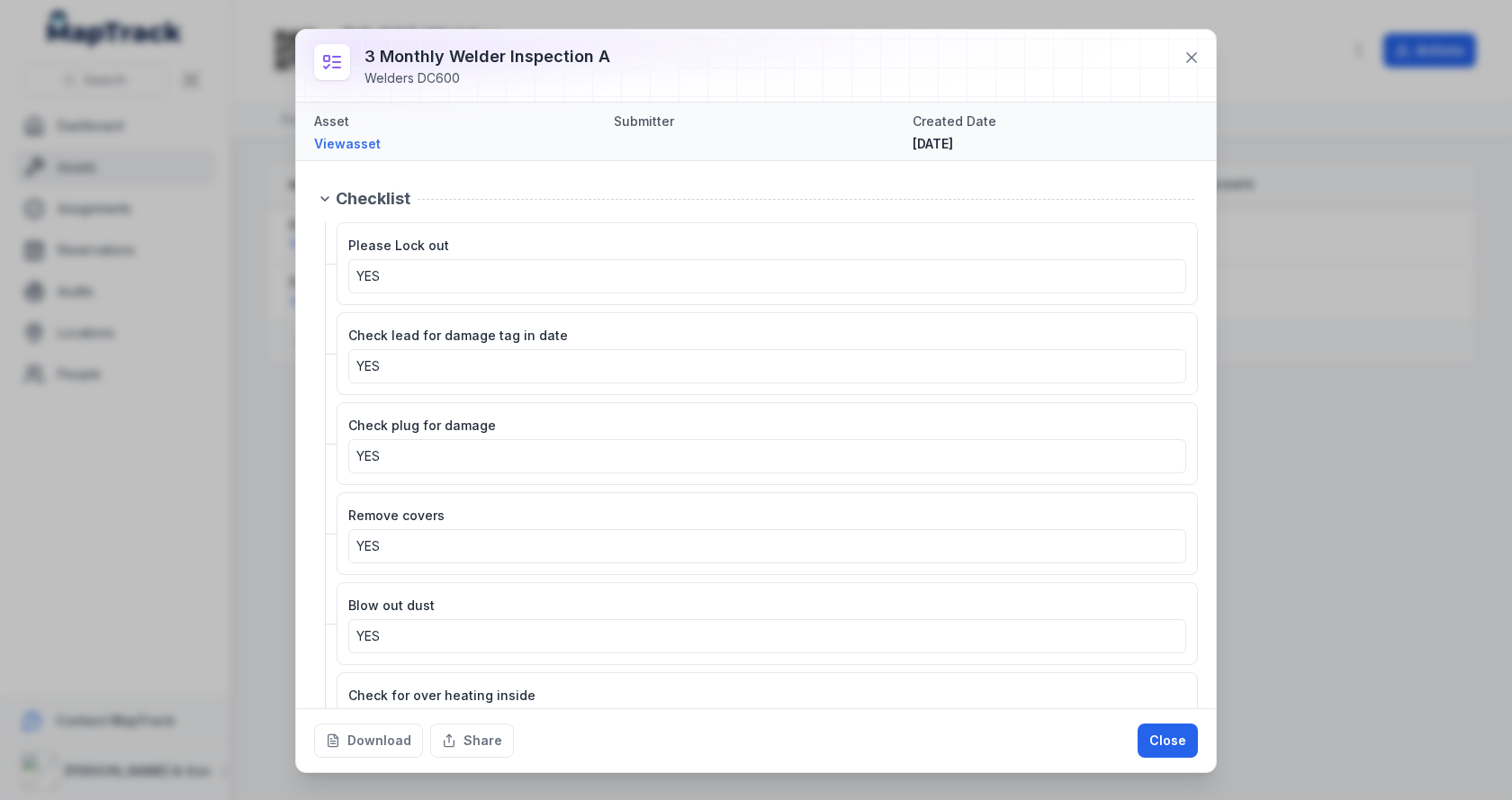
click at [649, 124] on span "Submitter" at bounding box center [644, 121] width 60 height 15
click at [1184, 60] on icon at bounding box center [1192, 58] width 18 height 18
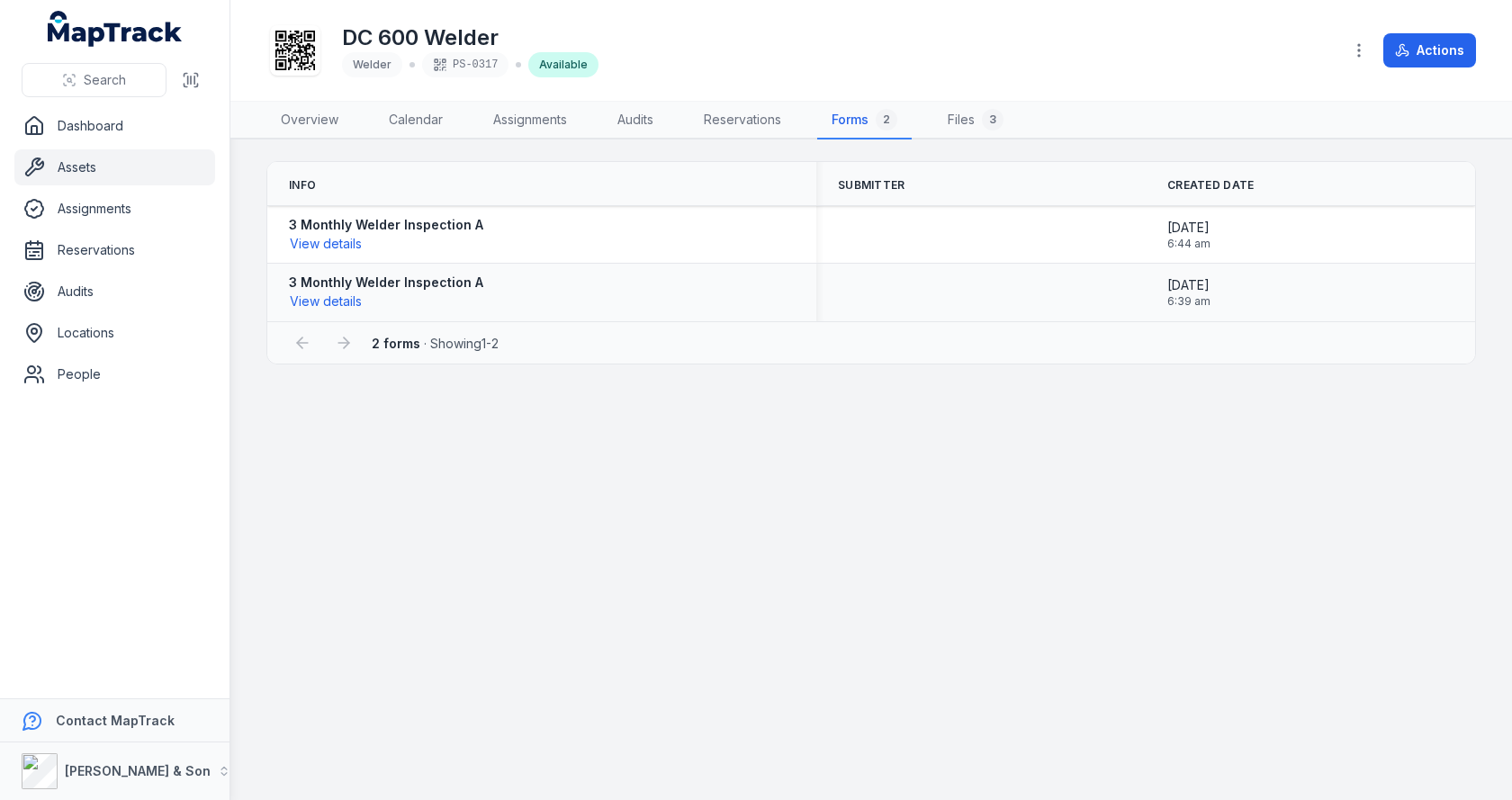
click at [343, 285] on strong "3 Monthly Welder Inspection A" at bounding box center [386, 282] width 195 height 18
click at [338, 298] on button "View details" at bounding box center [325, 301] width 74 height 20
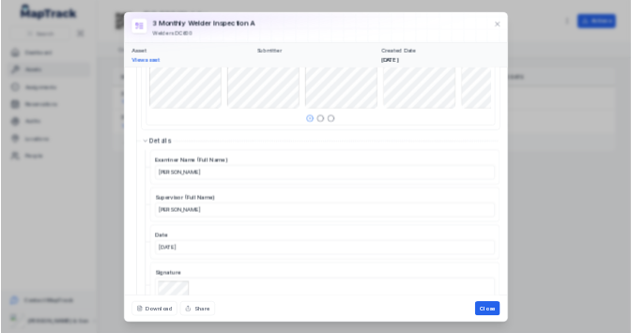
scroll to position [2549, 0]
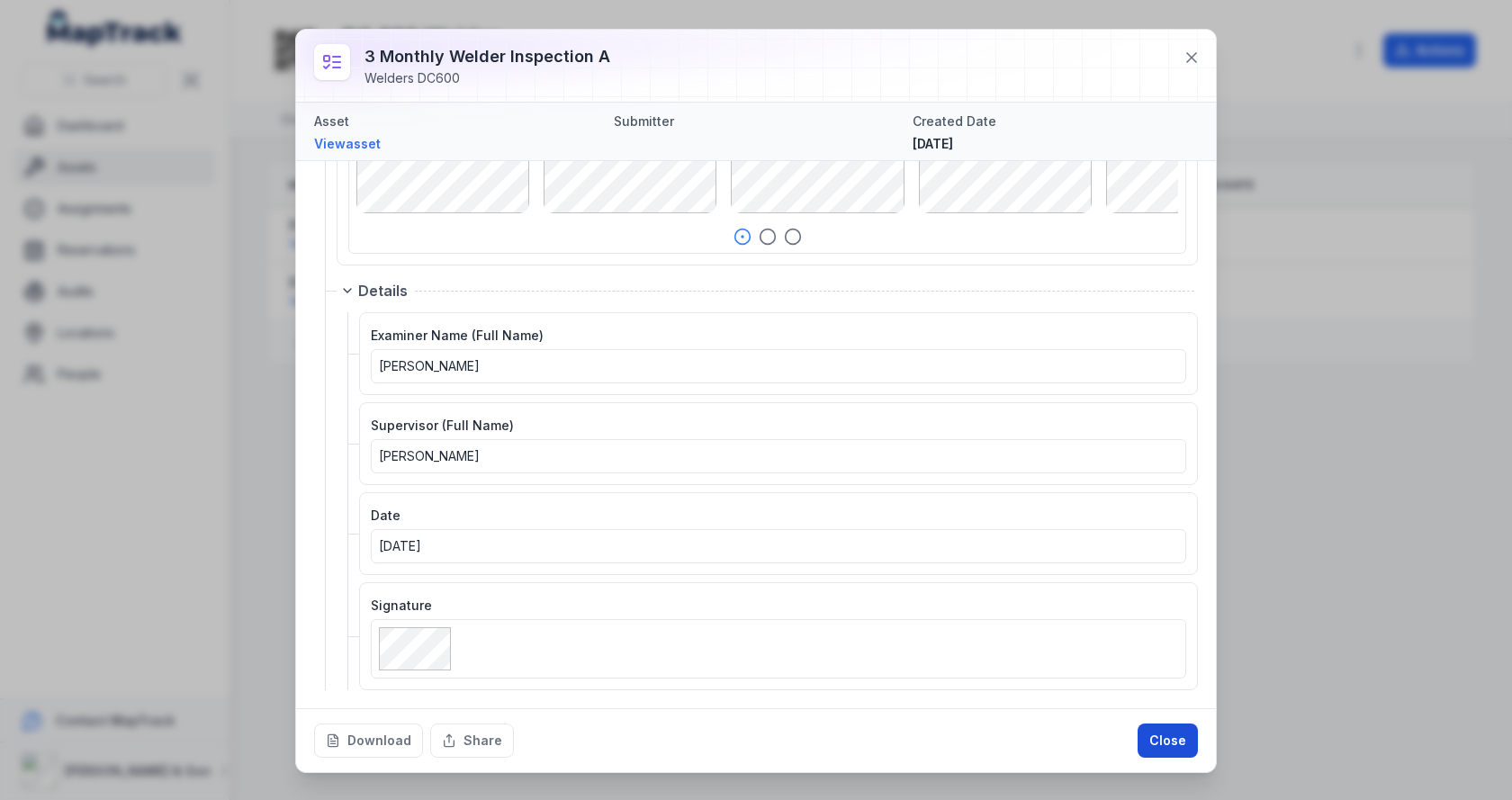
click at [1169, 741] on button "Close" at bounding box center [1168, 741] width 60 height 35
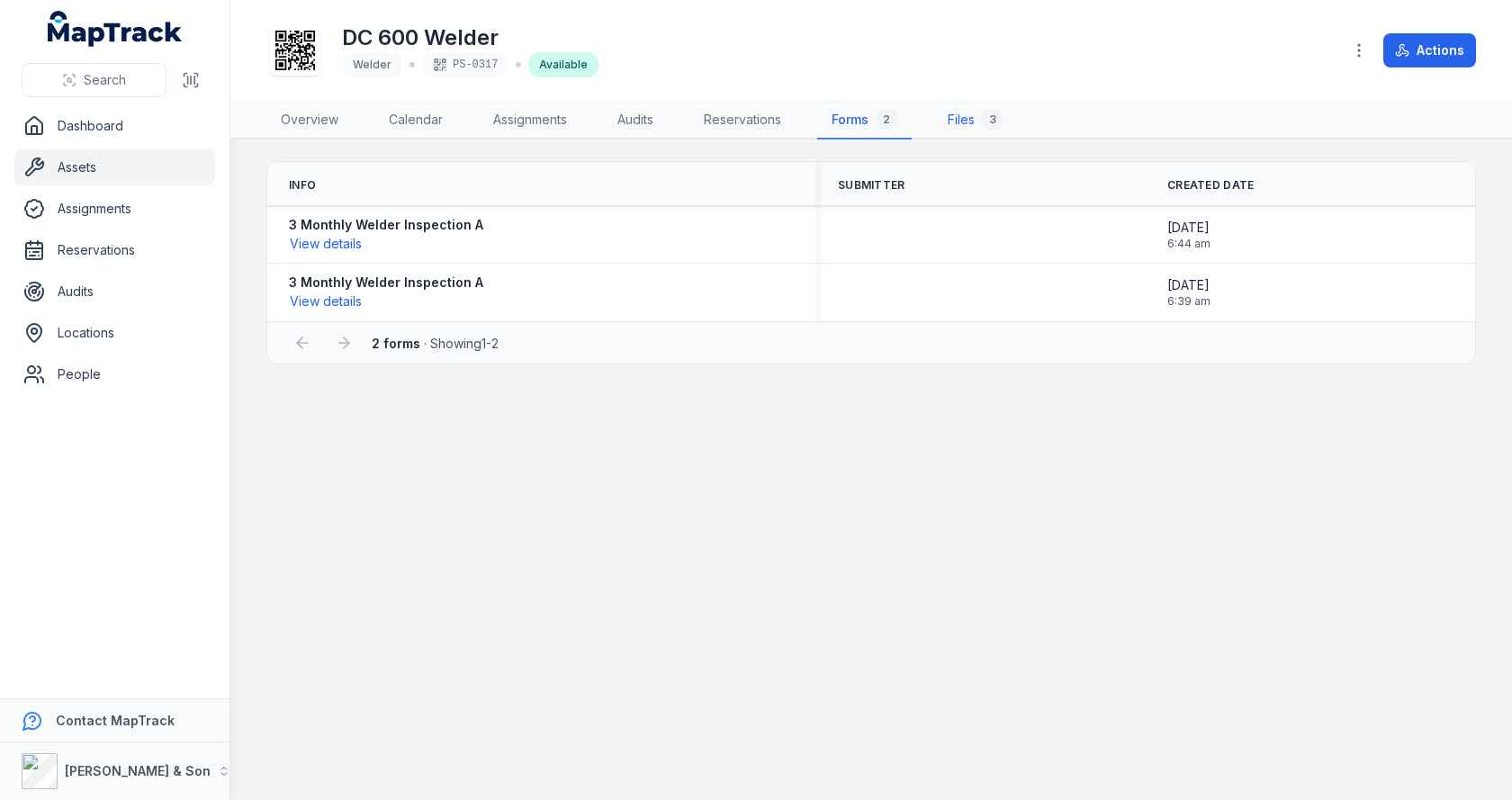
click at [997, 127] on div "3" at bounding box center [993, 120] width 22 height 22
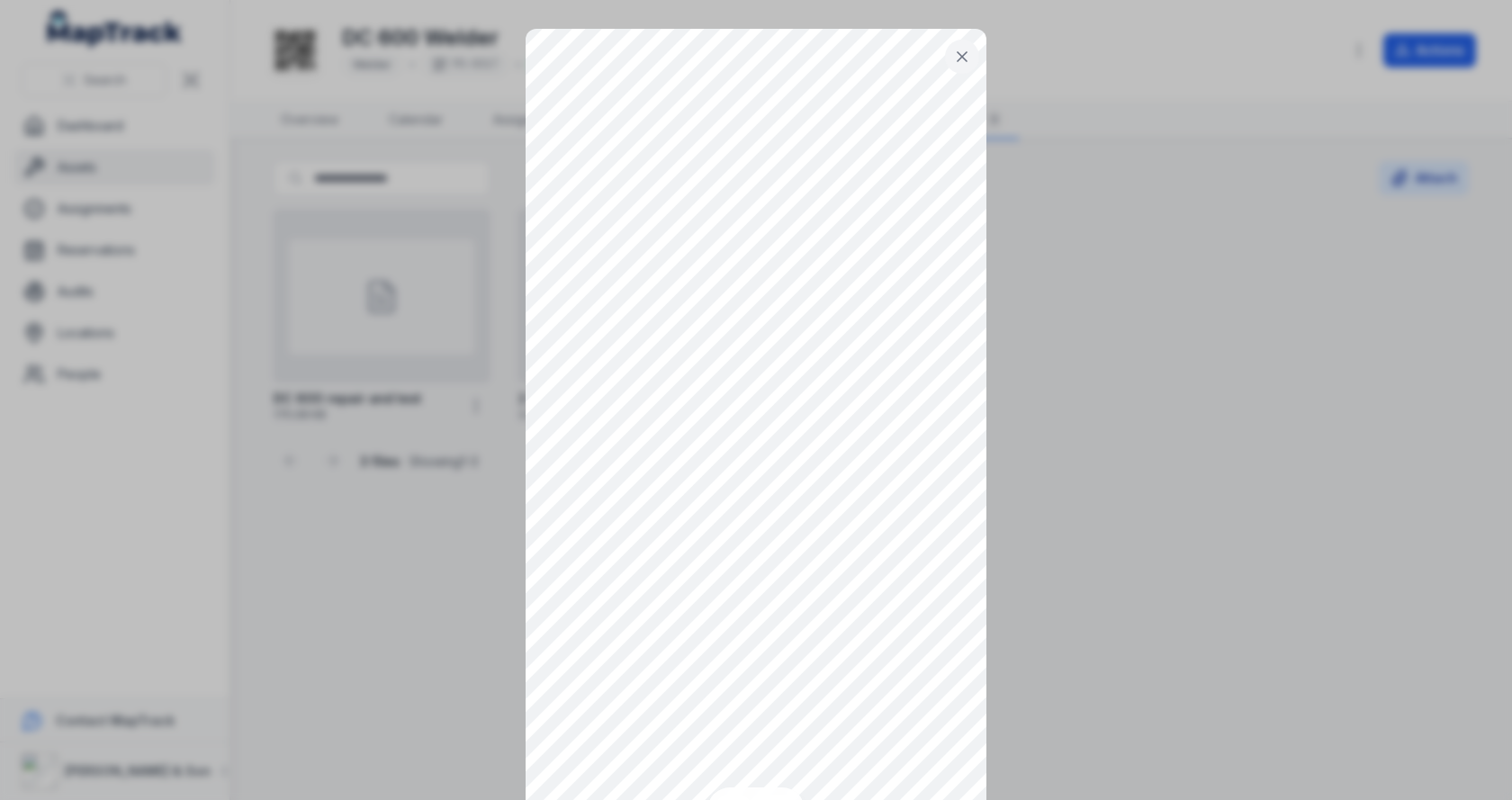
click at [954, 56] on icon at bounding box center [962, 57] width 18 height 18
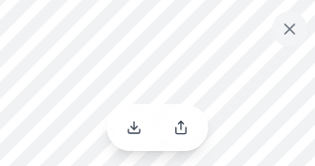
click at [293, 30] on icon at bounding box center [290, 29] width 19 height 19
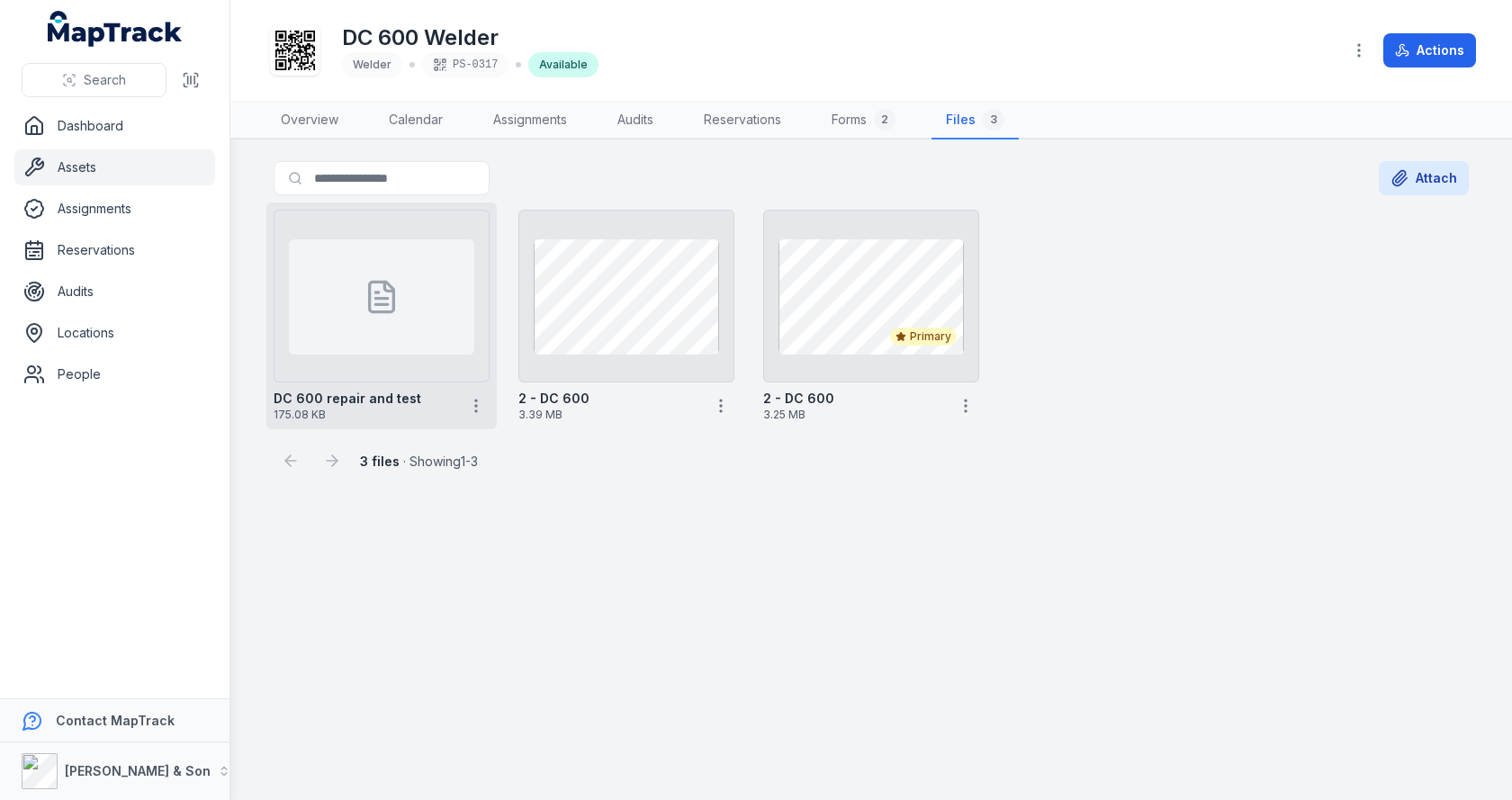
click at [349, 325] on div at bounding box center [381, 297] width 185 height 115
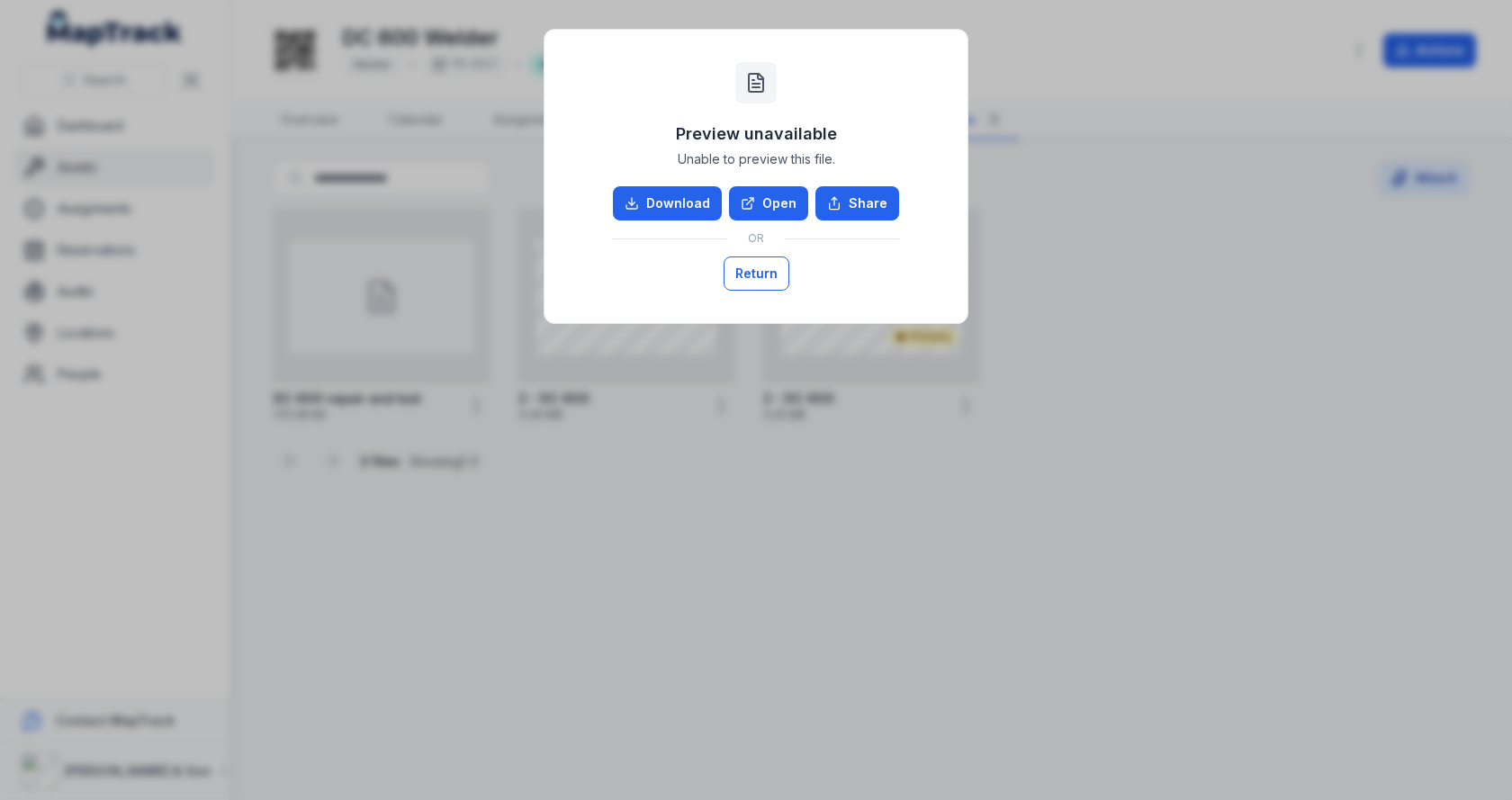
click at [758, 272] on button "Return" at bounding box center [756, 273] width 65 height 35
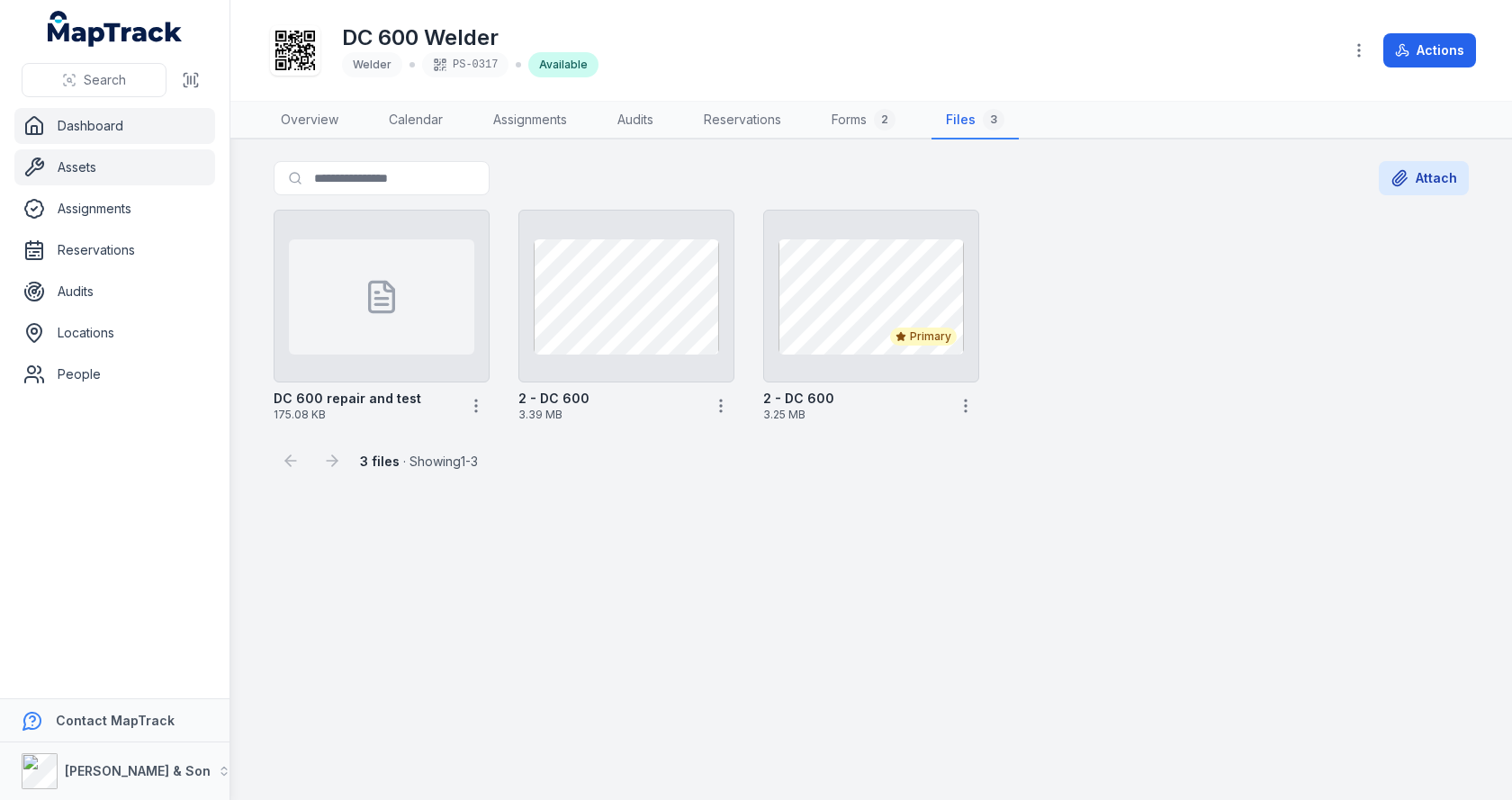
click at [111, 129] on link "Dashboard" at bounding box center [114, 127] width 201 height 36
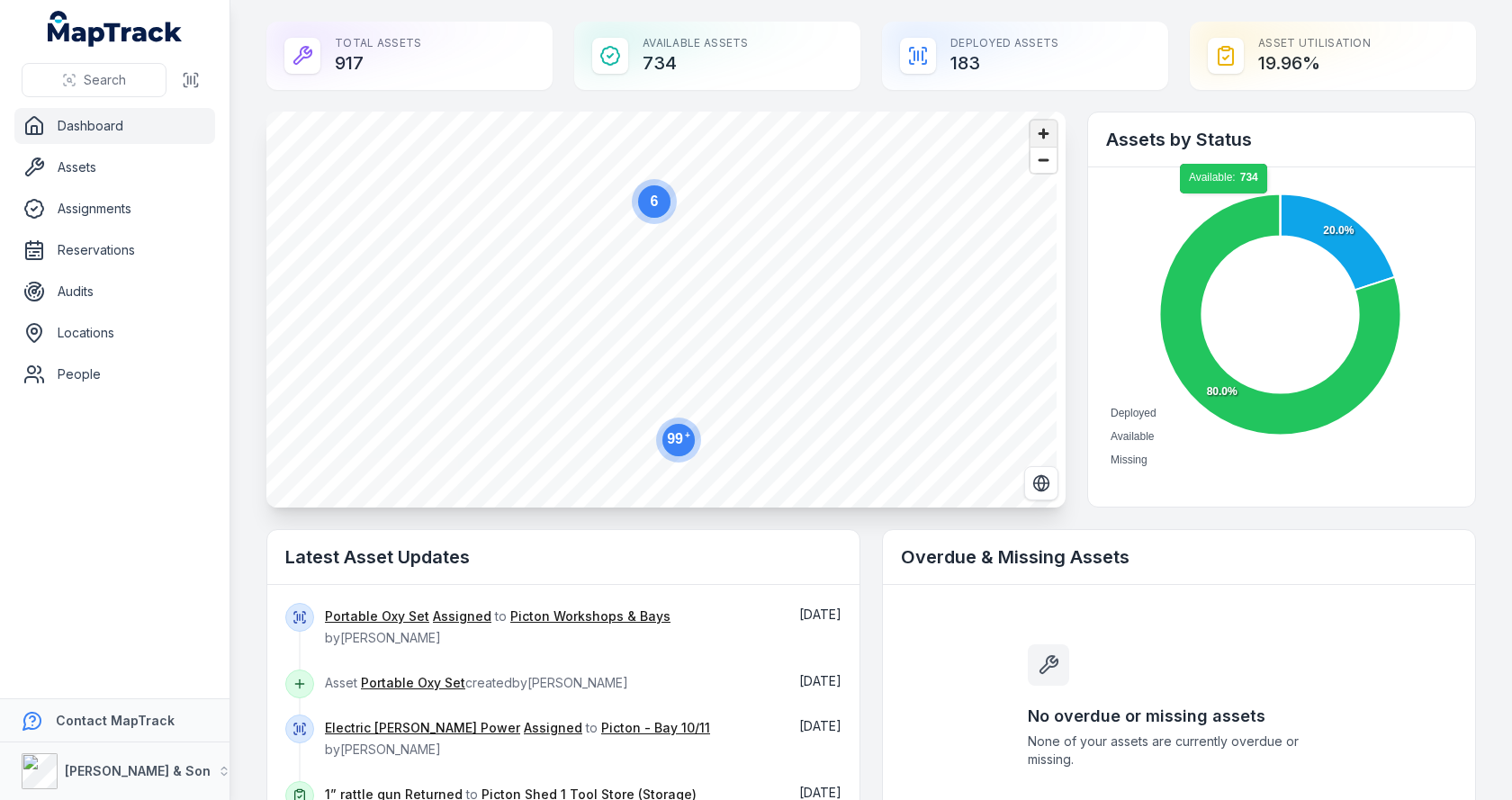
click at [1040, 132] on span "Zoom in" at bounding box center [1043, 133] width 26 height 26
click at [1036, 153] on span "Zoom out" at bounding box center [1043, 160] width 26 height 25
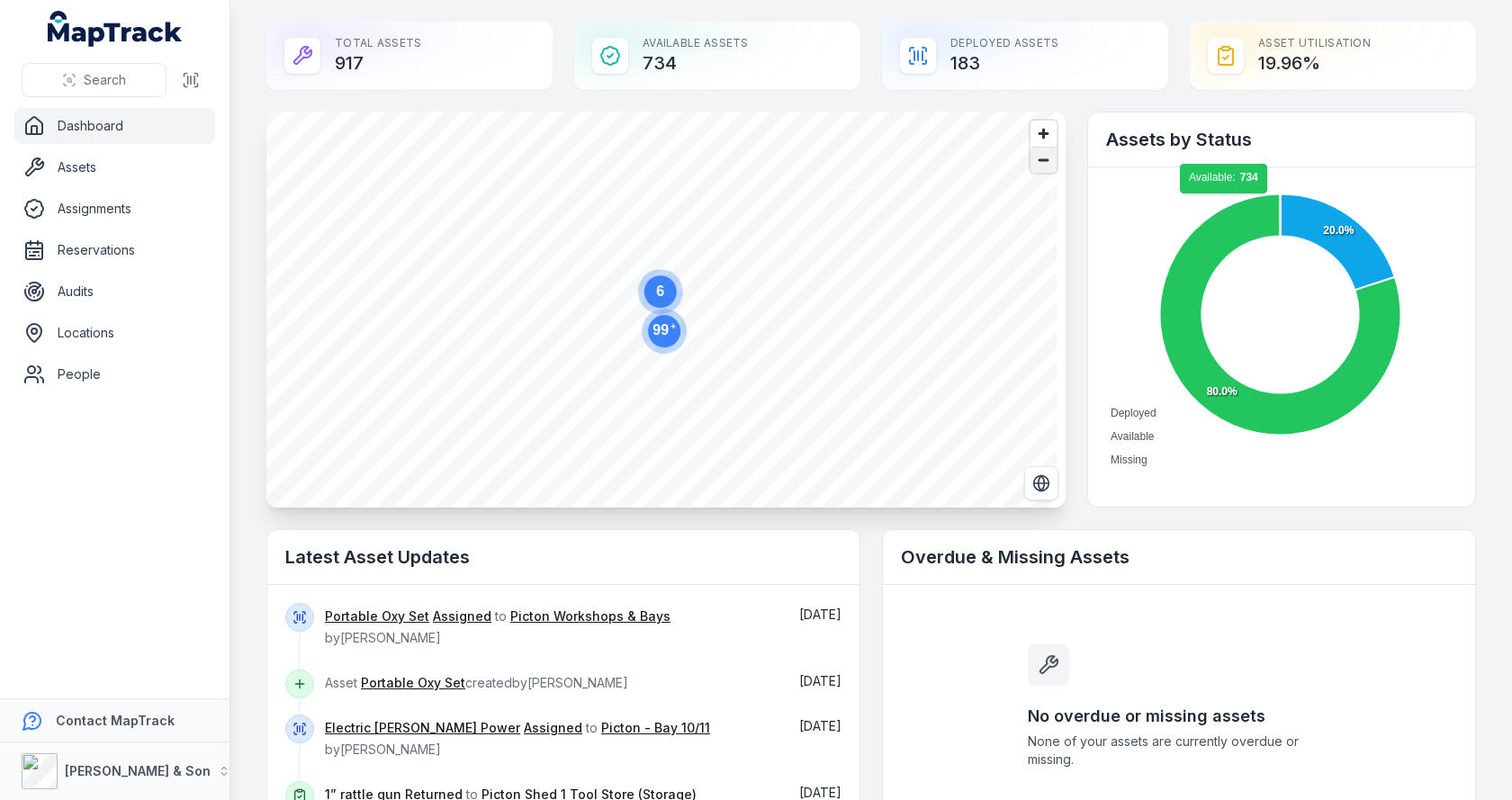
click at [1036, 153] on span "Zoom out" at bounding box center [1043, 160] width 26 height 25
click at [1038, 154] on span "Zoom out" at bounding box center [1043, 160] width 26 height 25
click at [1034, 134] on span "Zoom in" at bounding box center [1043, 133] width 26 height 26
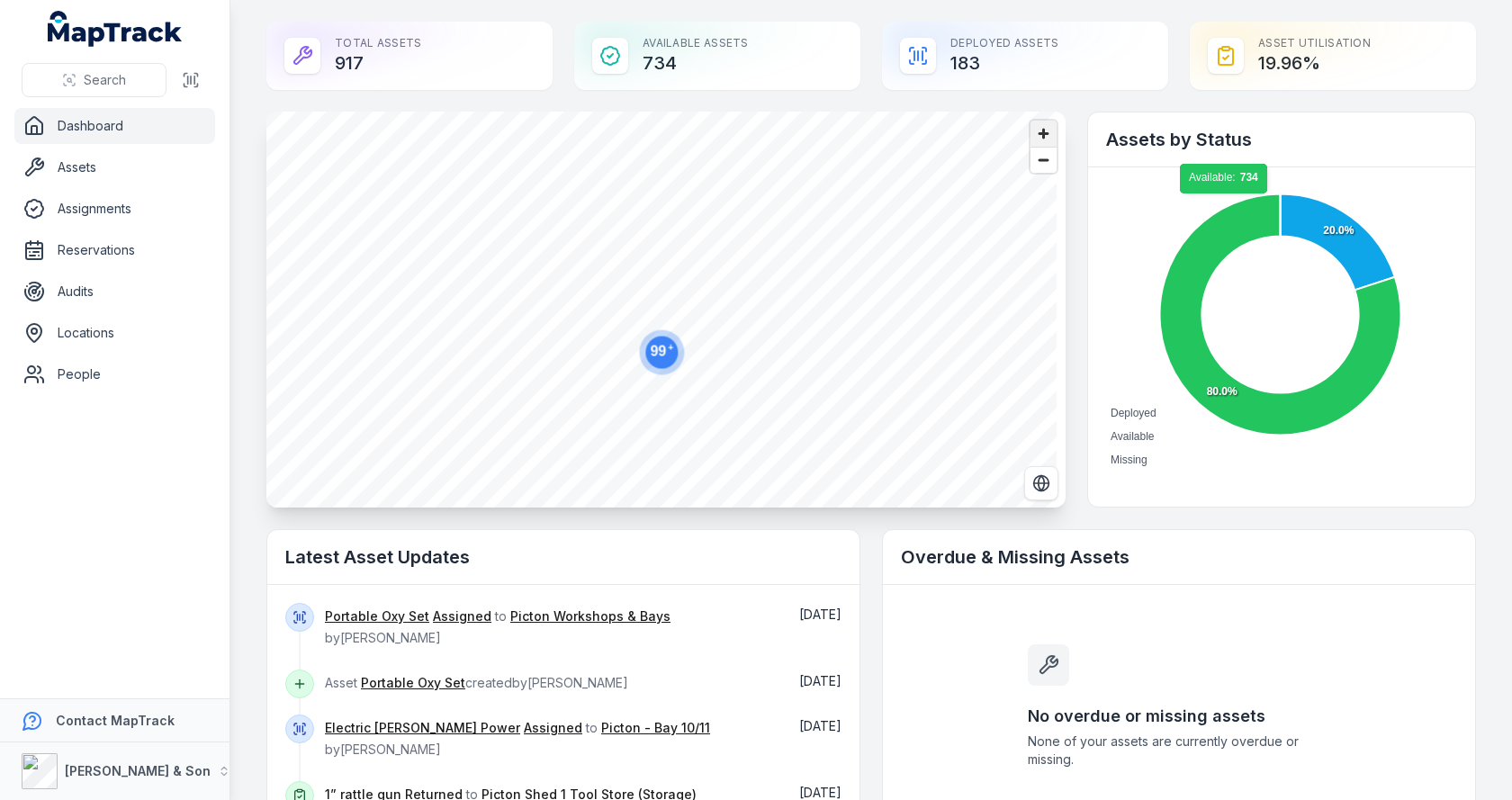
click at [1034, 134] on span "Zoom in" at bounding box center [1043, 133] width 26 height 26
click at [1030, 170] on span "Zoom out" at bounding box center [1043, 160] width 26 height 25
click at [1035, 137] on span "Zoom in" at bounding box center [1043, 133] width 26 height 26
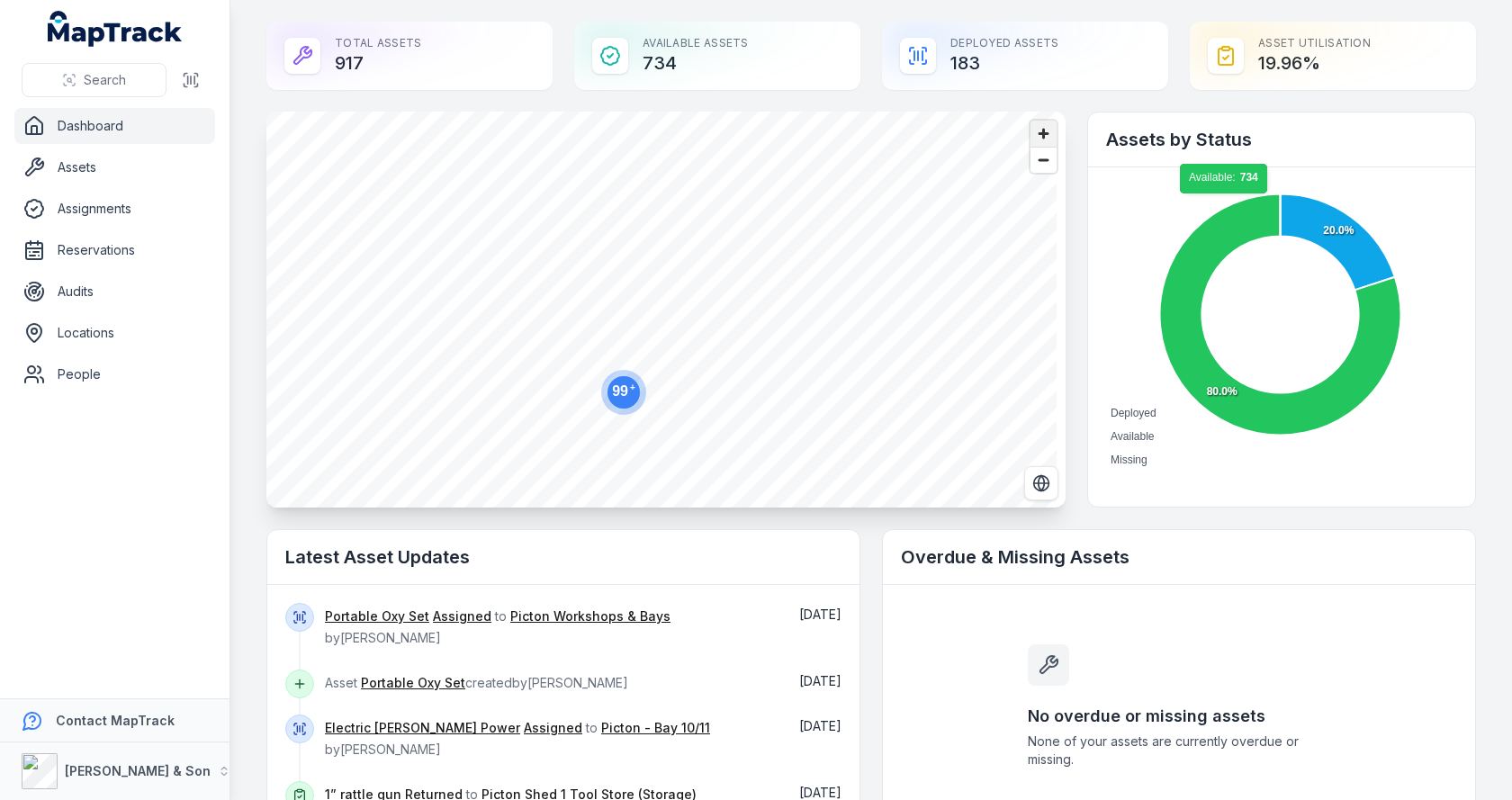
click at [1035, 137] on span "Zoom in" at bounding box center [1043, 133] width 26 height 26
click at [1037, 138] on span "Zoom in" at bounding box center [1043, 133] width 26 height 26
click at [524, 241] on circle at bounding box center [519, 232] width 33 height 33
click at [639, 192] on text "3" at bounding box center [642, 187] width 8 height 15
click at [502, 441] on circle at bounding box center [492, 440] width 33 height 33
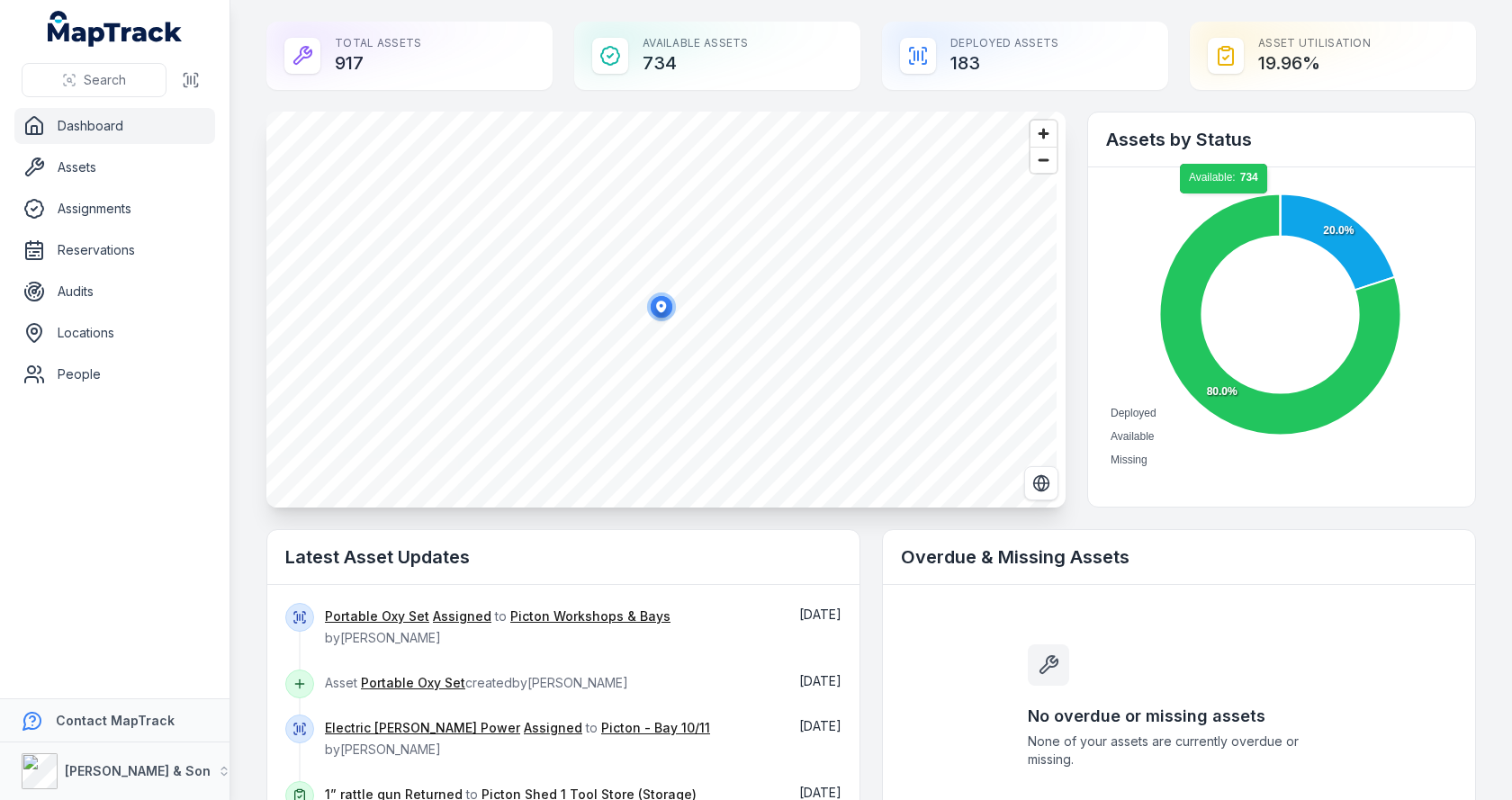
click at [666, 315] on ellipse "button" at bounding box center [661, 307] width 22 height 22
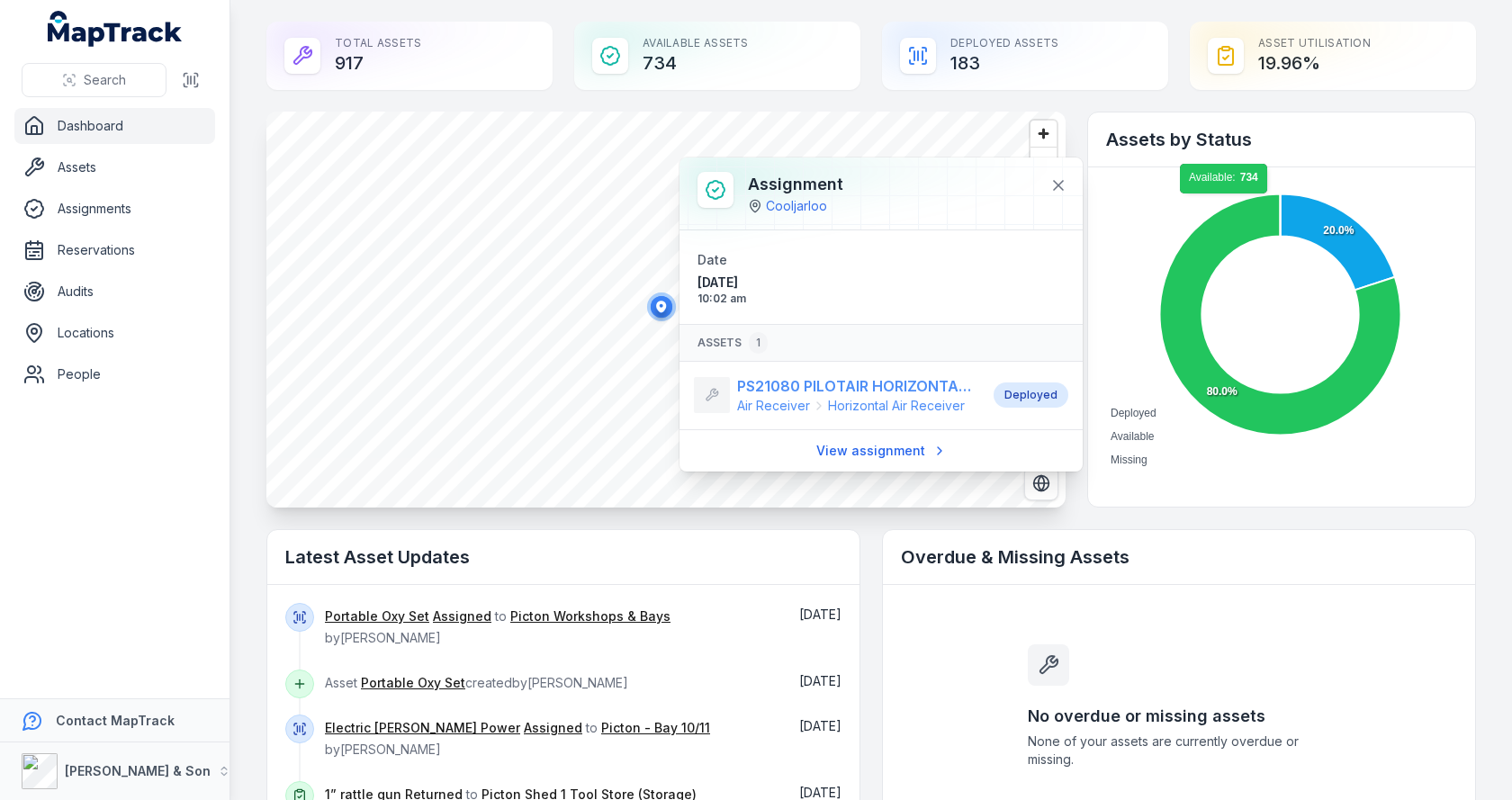
click at [868, 404] on span "Horizontal Air Receiver" at bounding box center [896, 406] width 137 height 18
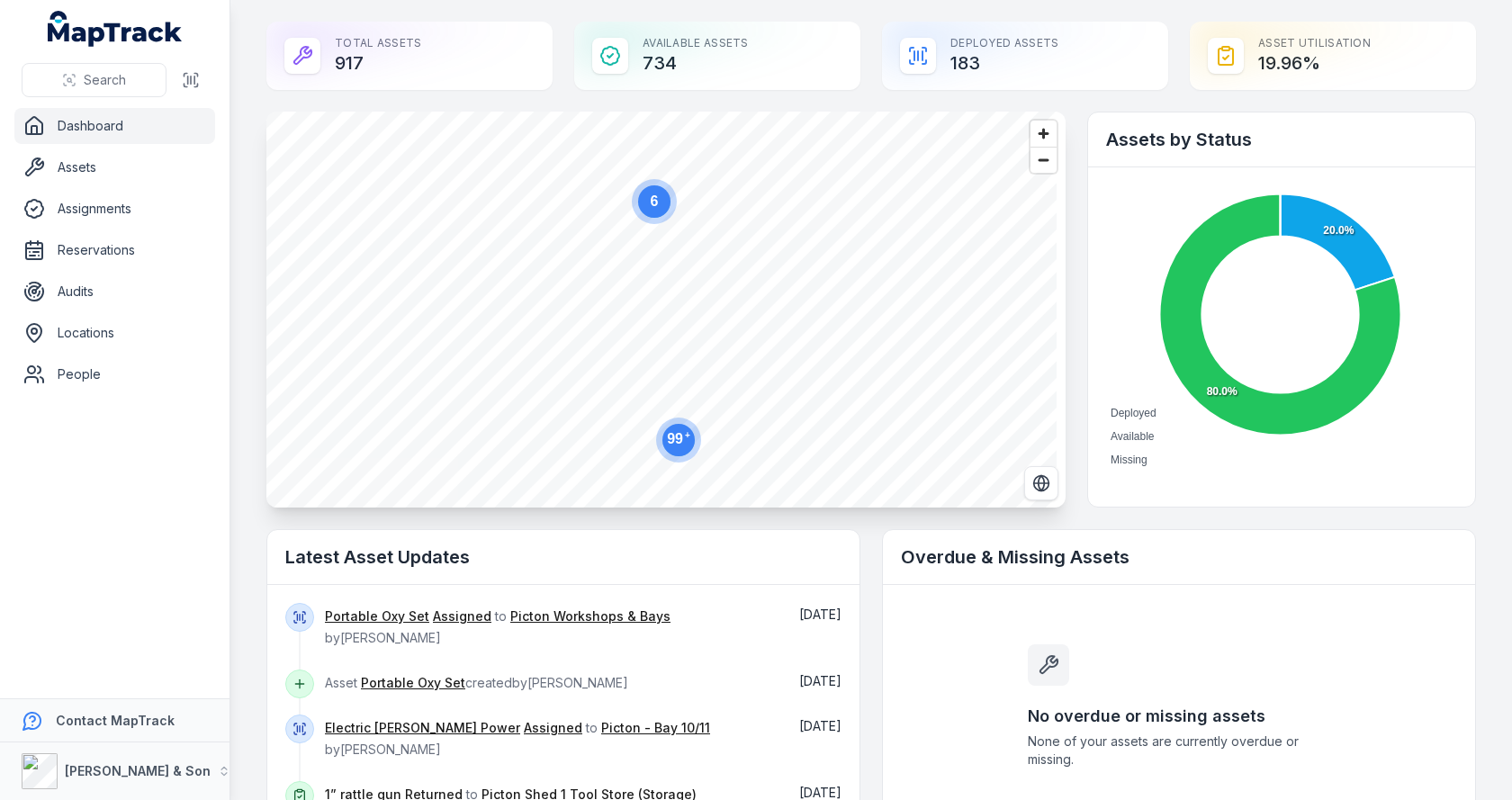
click at [647, 213] on circle at bounding box center [654, 201] width 33 height 33
click at [647, 211] on circle at bounding box center [646, 200] width 33 height 33
click at [830, 186] on ellipse "button" at bounding box center [831, 176] width 22 height 22
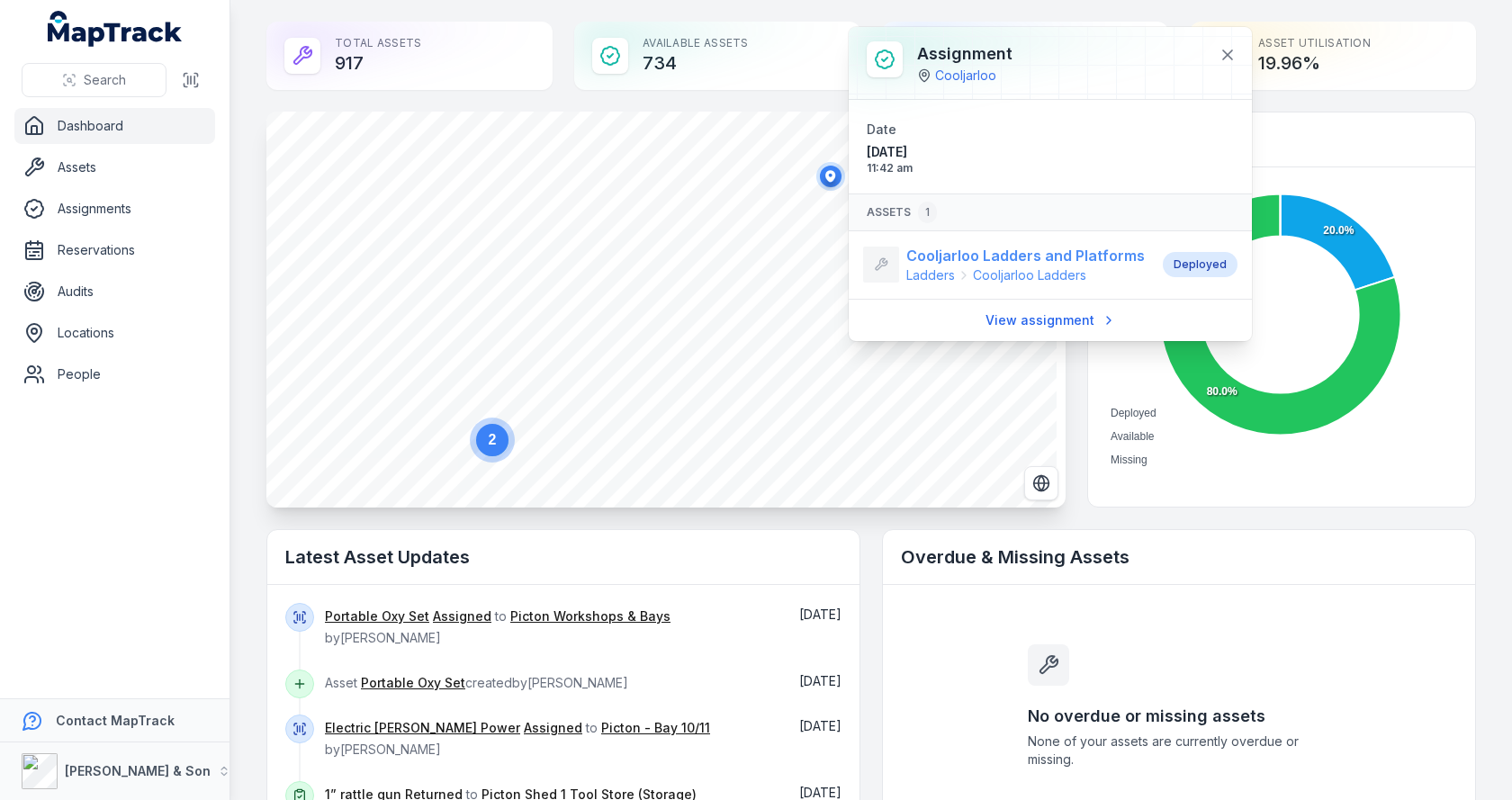
click at [970, 269] on icon at bounding box center [963, 275] width 14 height 14
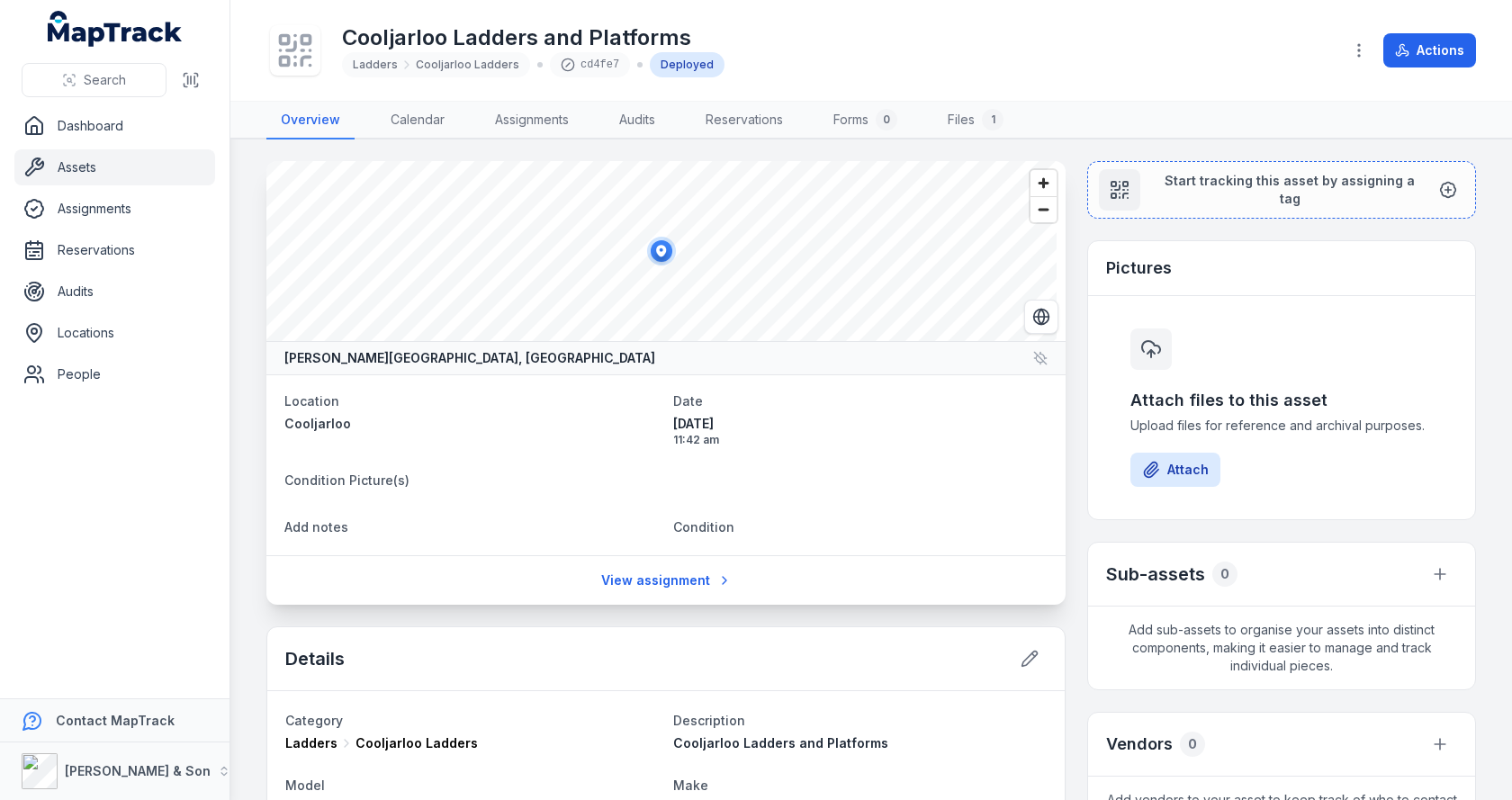
click at [667, 260] on ellipse at bounding box center [661, 251] width 22 height 22
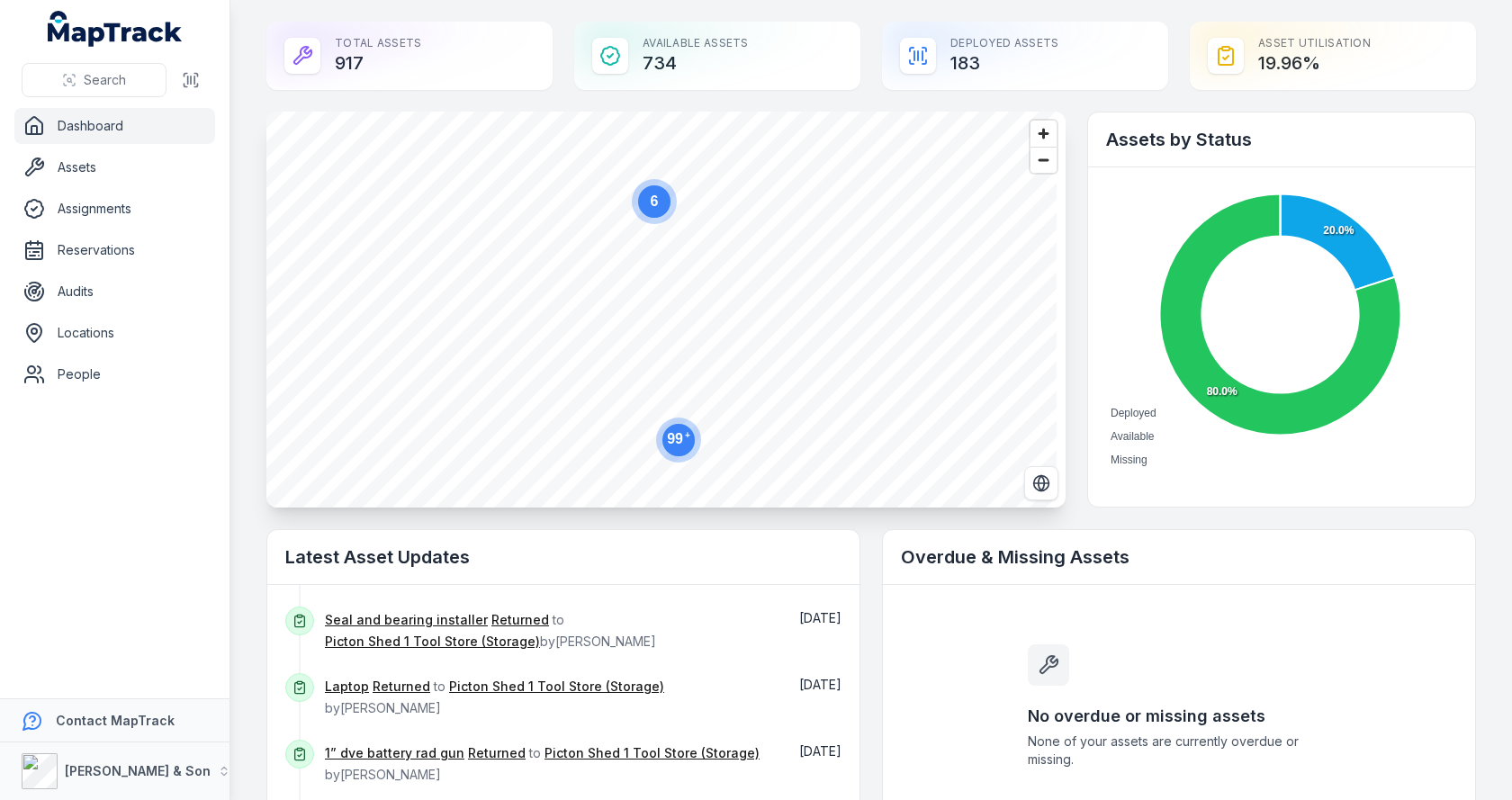
scroll to position [388, 0]
